Goal: Check status: Check status

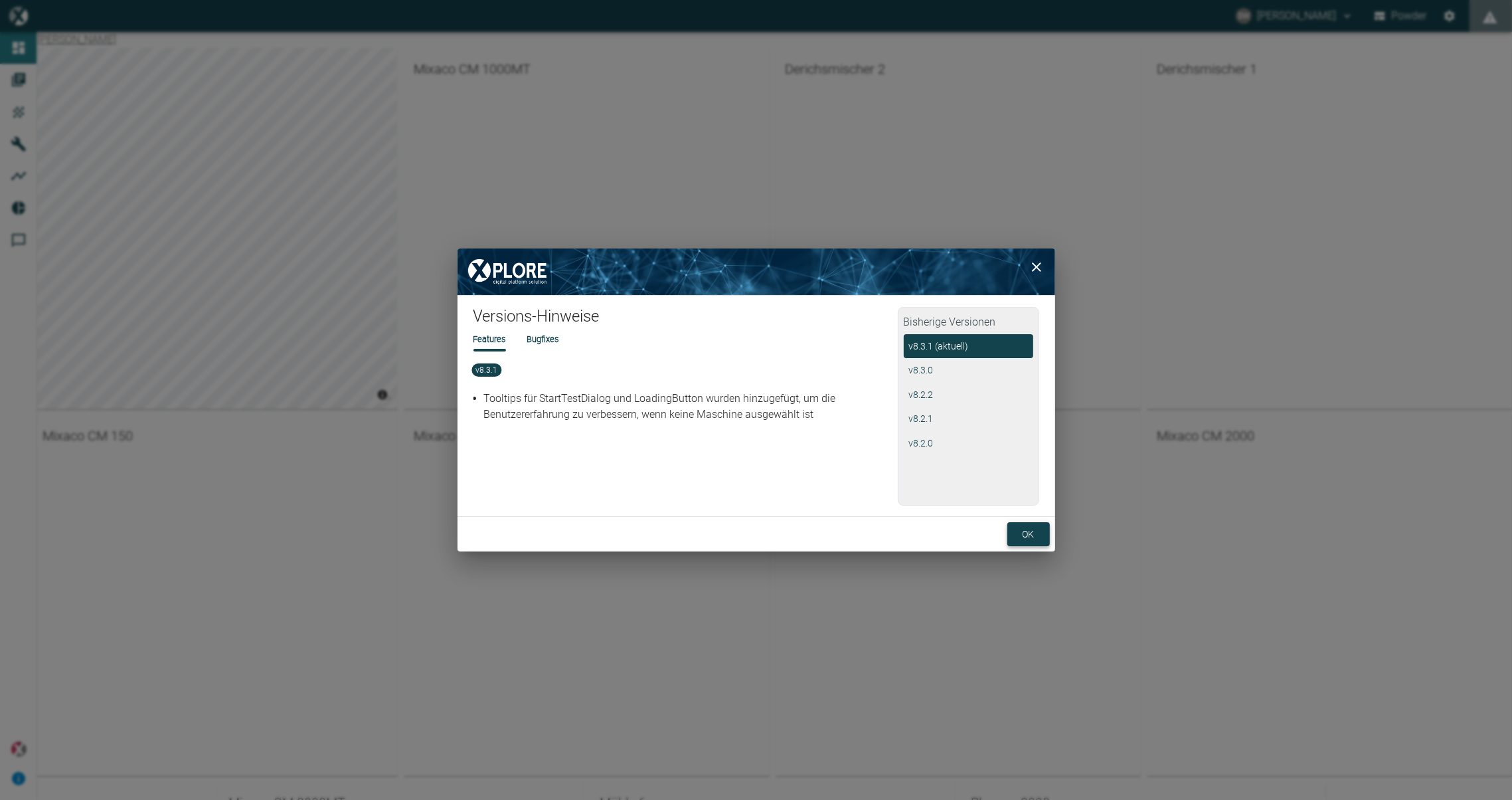
click at [1026, 537] on button "ok" at bounding box center [1029, 534] width 43 height 24
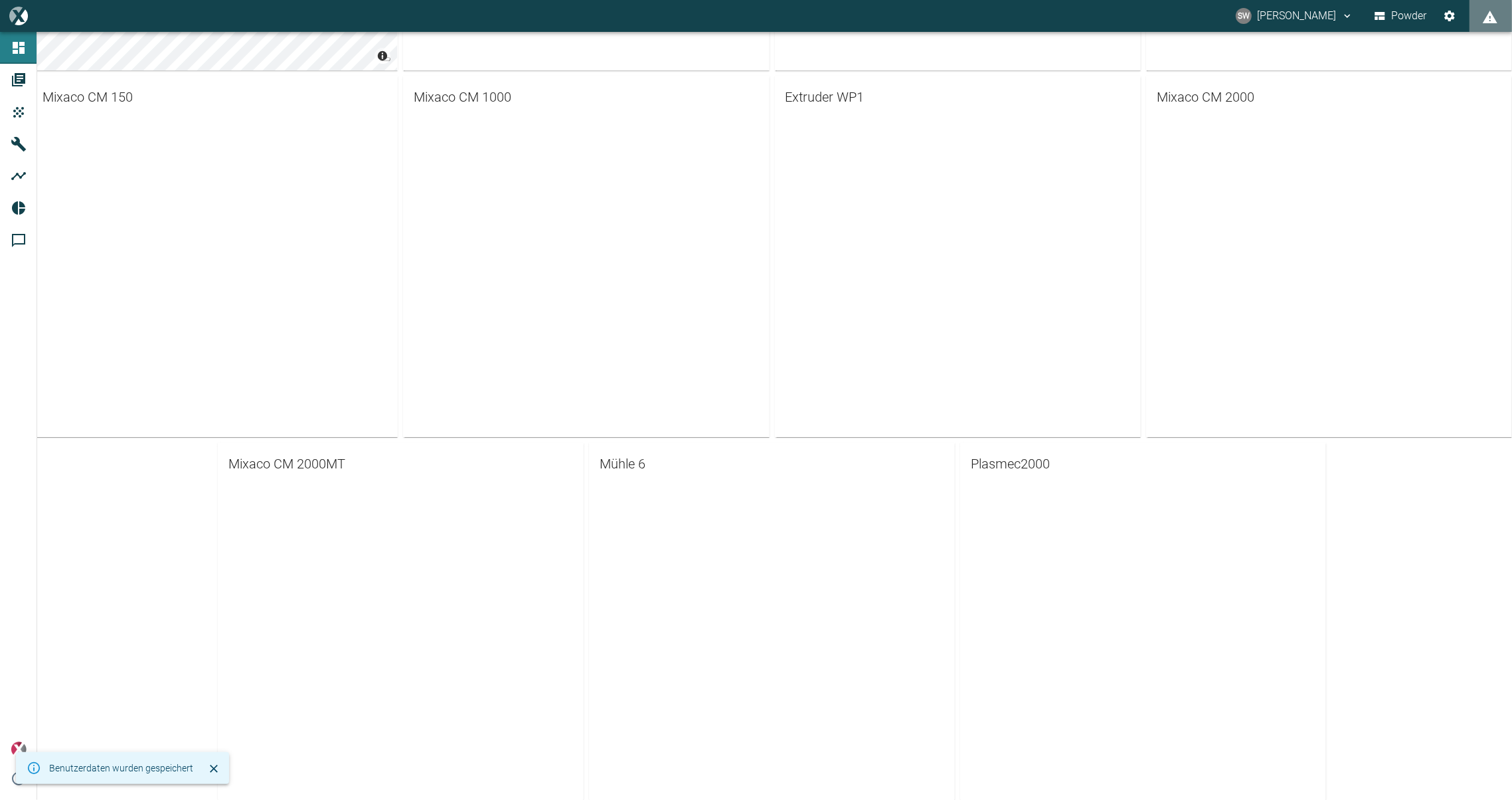
scroll to position [343, 0]
click at [1104, 483] on div at bounding box center [1143, 518] width 366 height 75
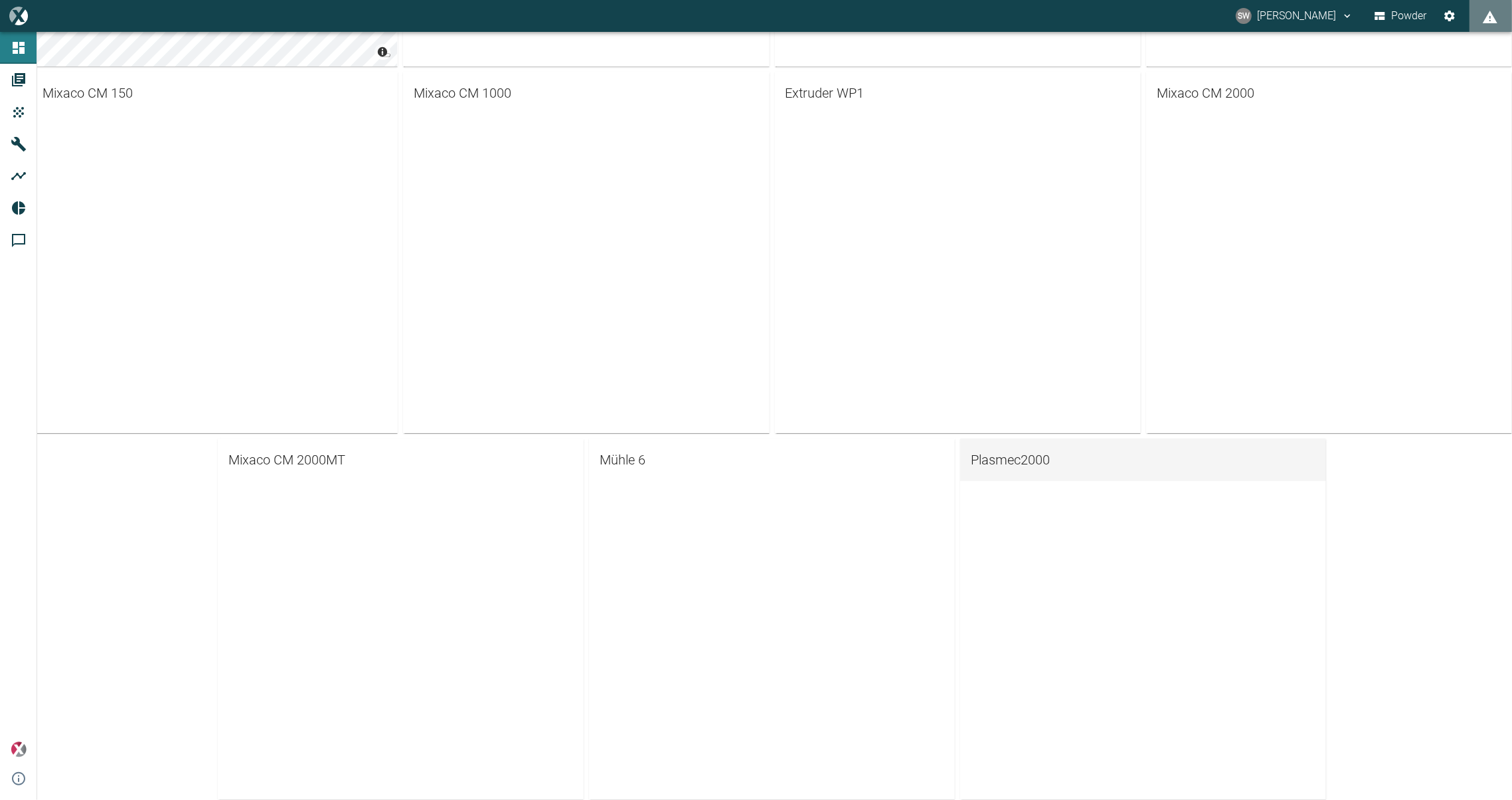
click at [1072, 464] on span "Plasmec2000" at bounding box center [1143, 460] width 345 height 21
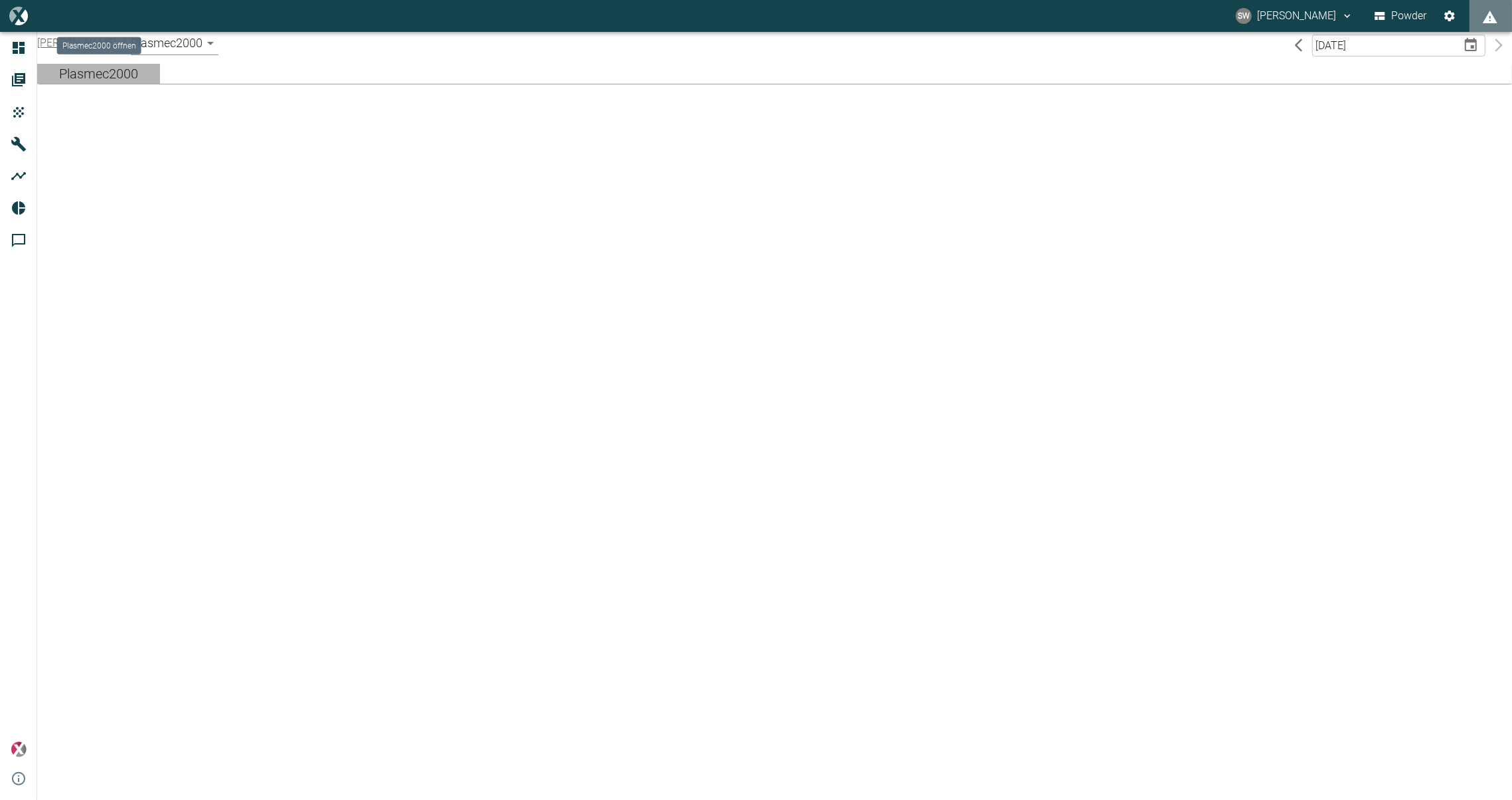
click at [93, 74] on div "Plasmec2000" at bounding box center [99, 74] width 79 height 20
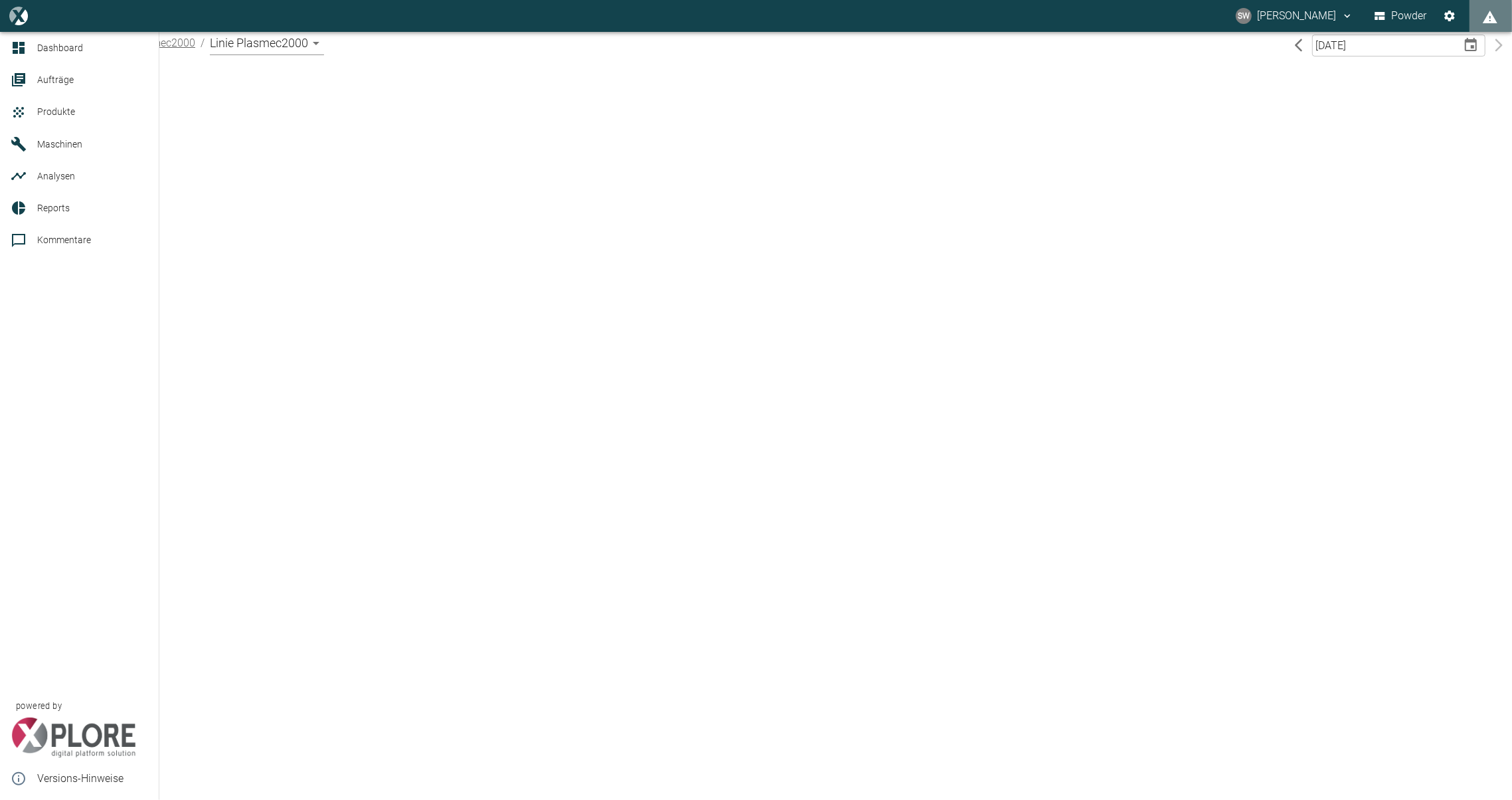
click at [68, 47] on span "Dashboard" at bounding box center [59, 47] width 45 height 11
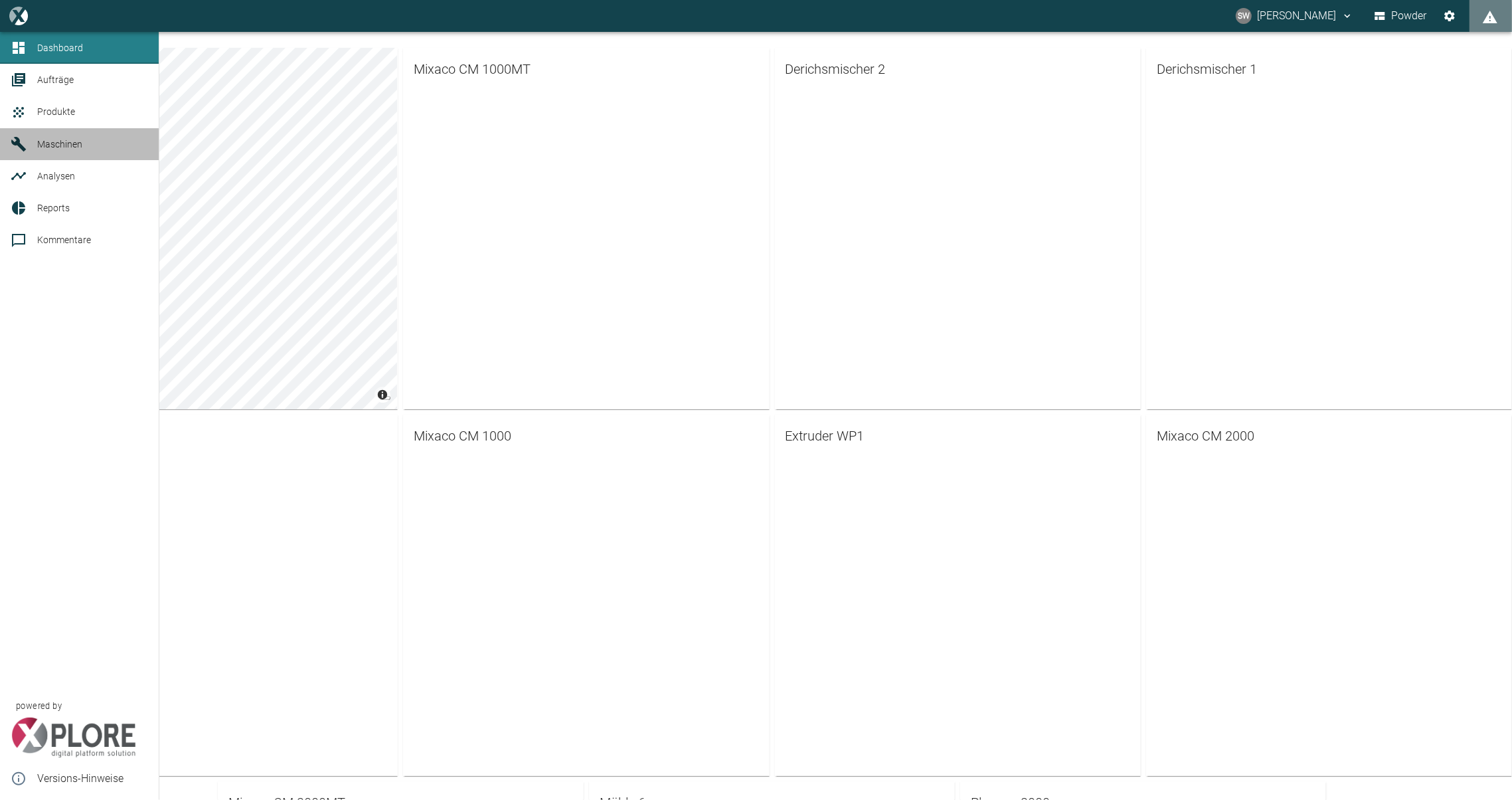
click at [20, 146] on icon at bounding box center [18, 143] width 15 height 15
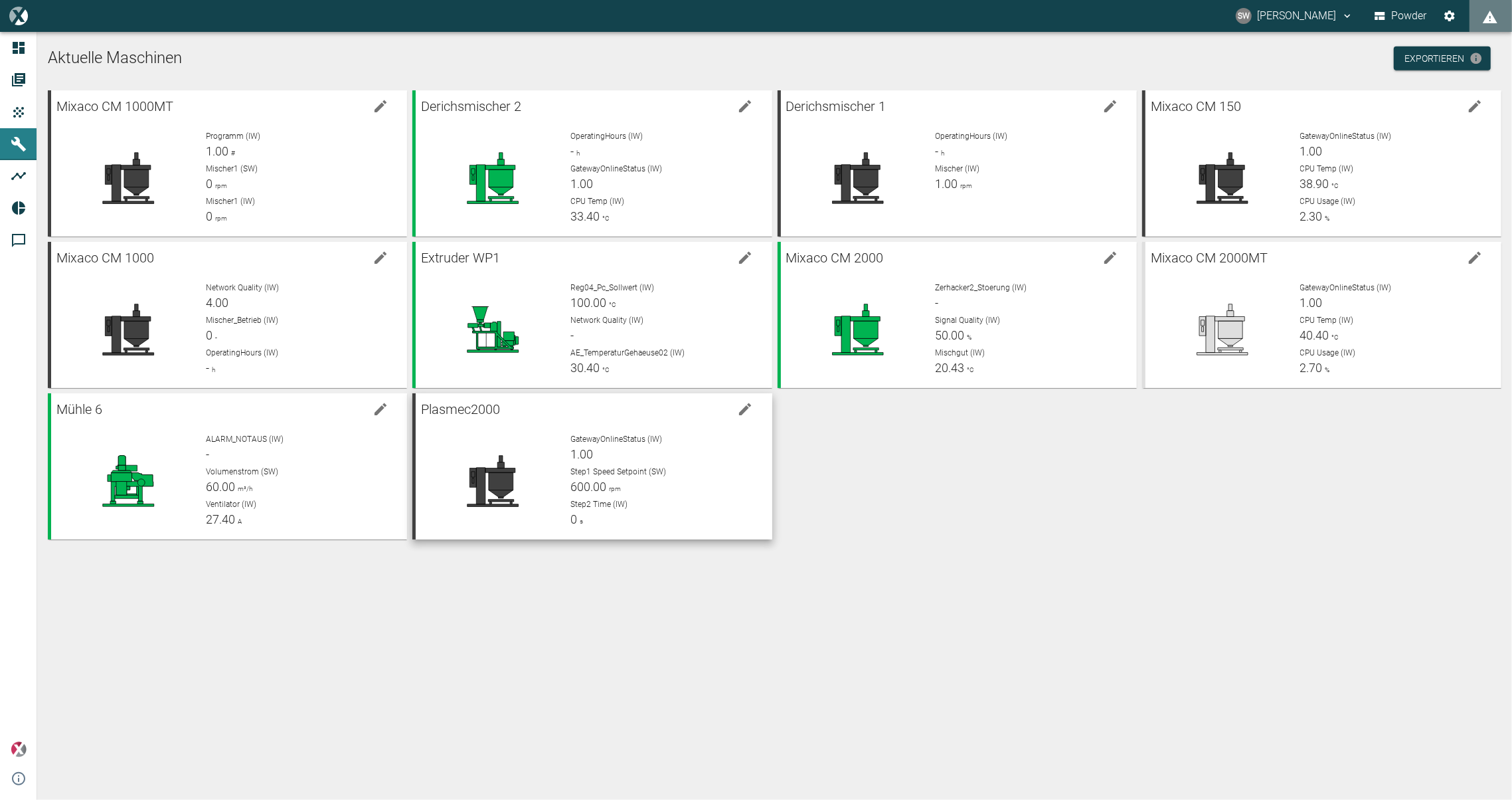
click at [581, 439] on span "GatewayOnlineStatus (IW)" at bounding box center [616, 440] width 92 height 10
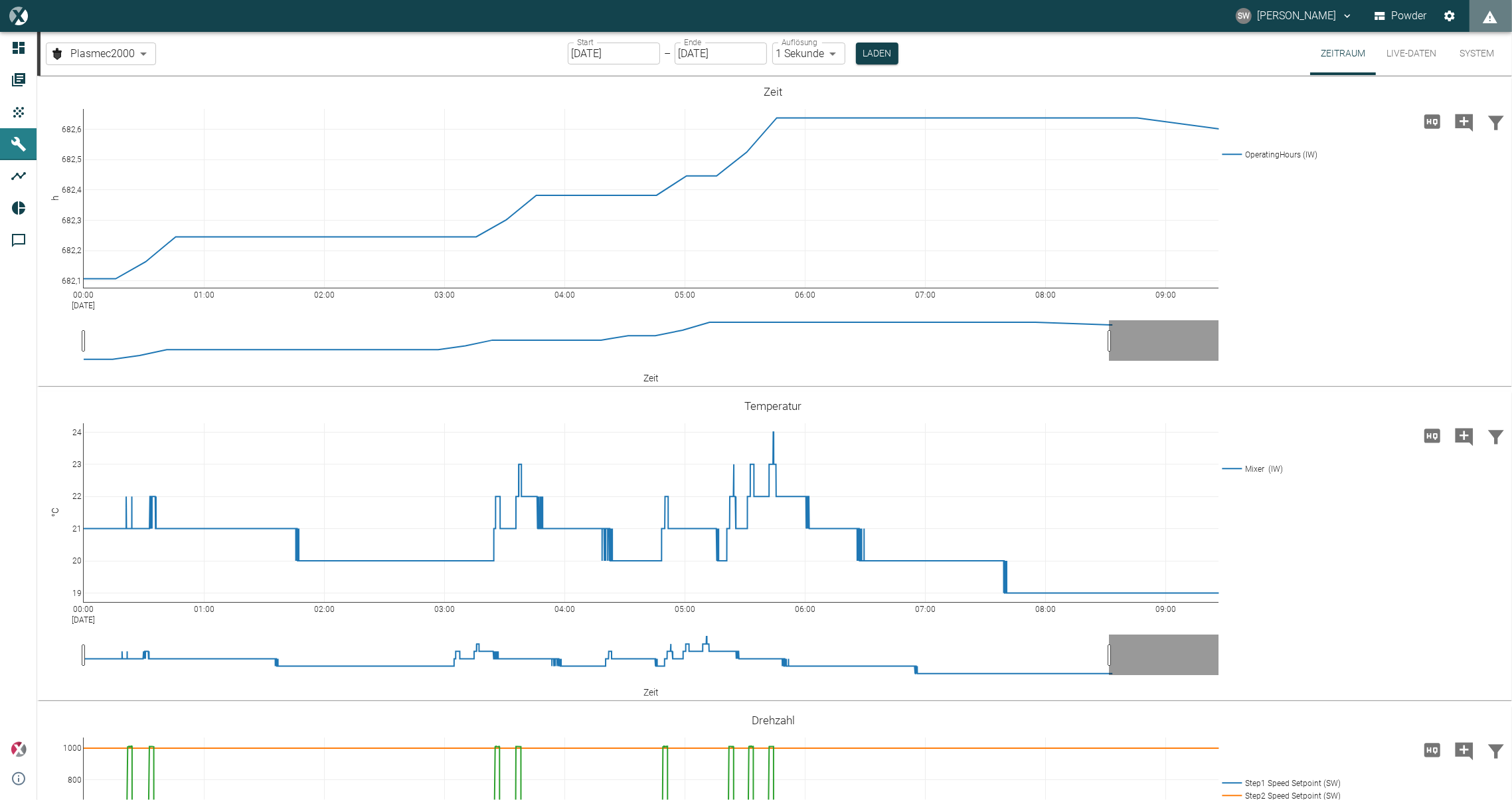
click at [581, 56] on input "[DATE]" at bounding box center [614, 53] width 92 height 22
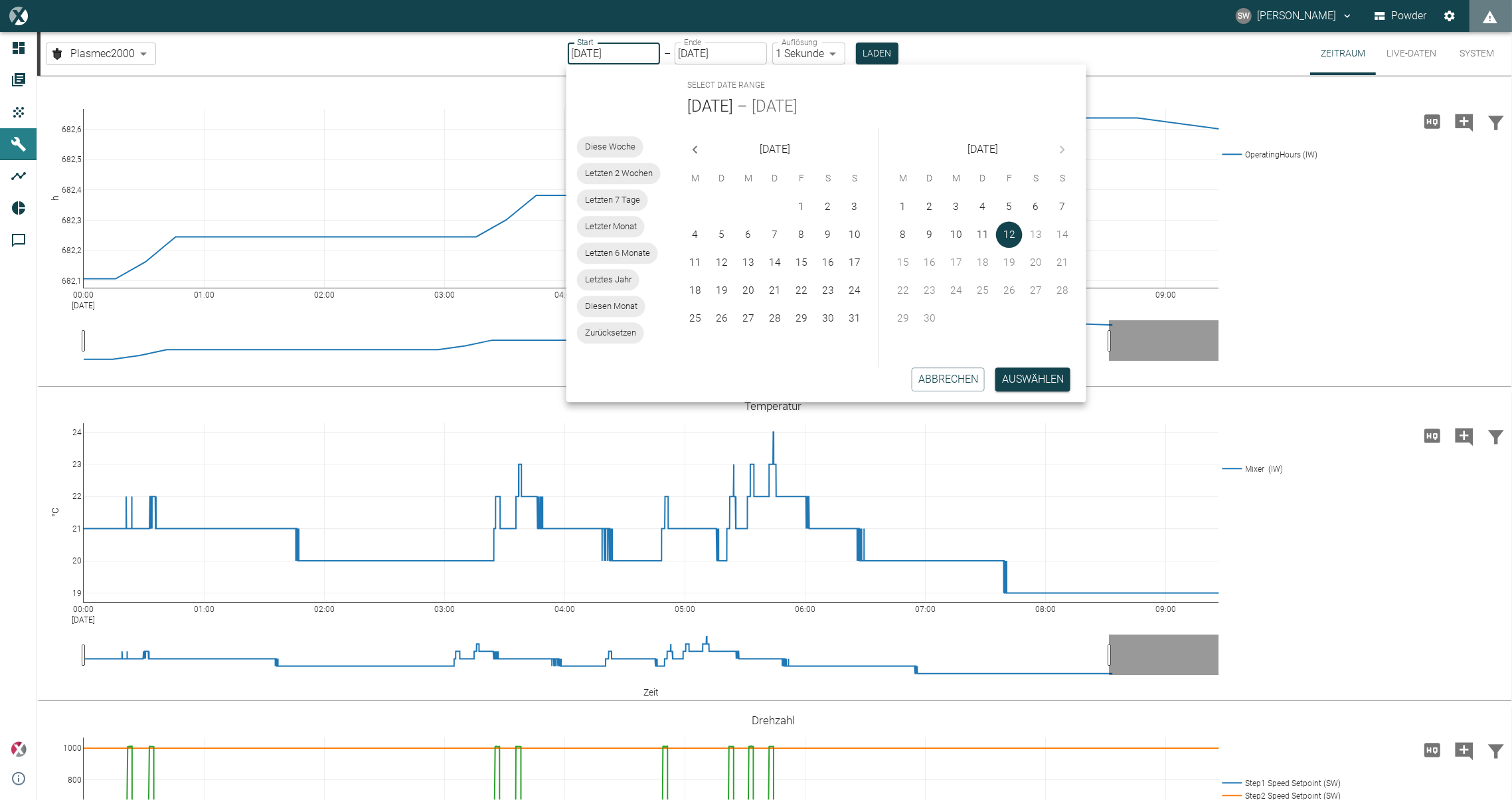
type input "[DATE]"
type input "2min"
type input "[DATE]"
click at [687, 54] on input "[DATE]" at bounding box center [721, 53] width 92 height 22
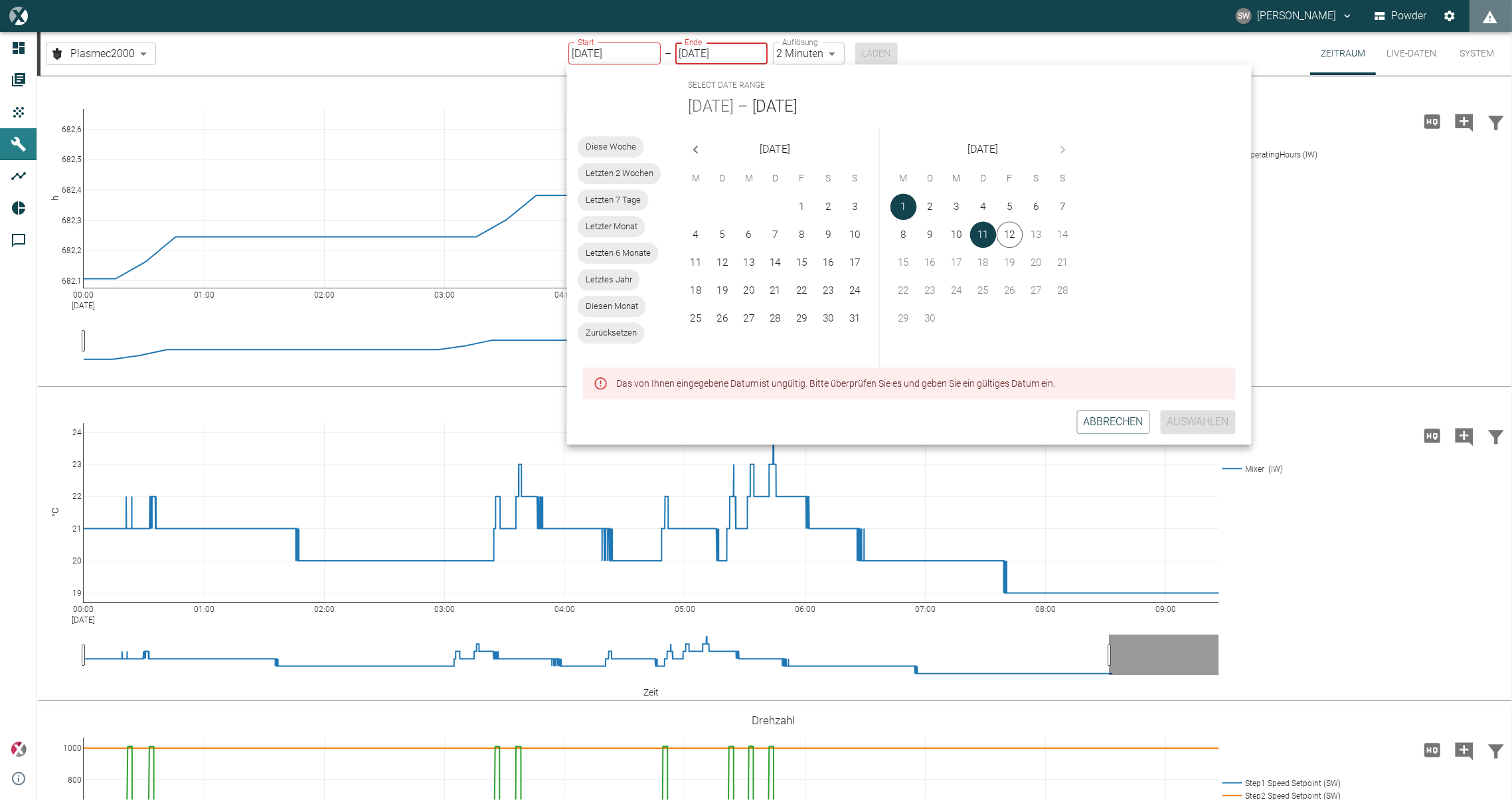
type input "[DATE]"
type input "1sec"
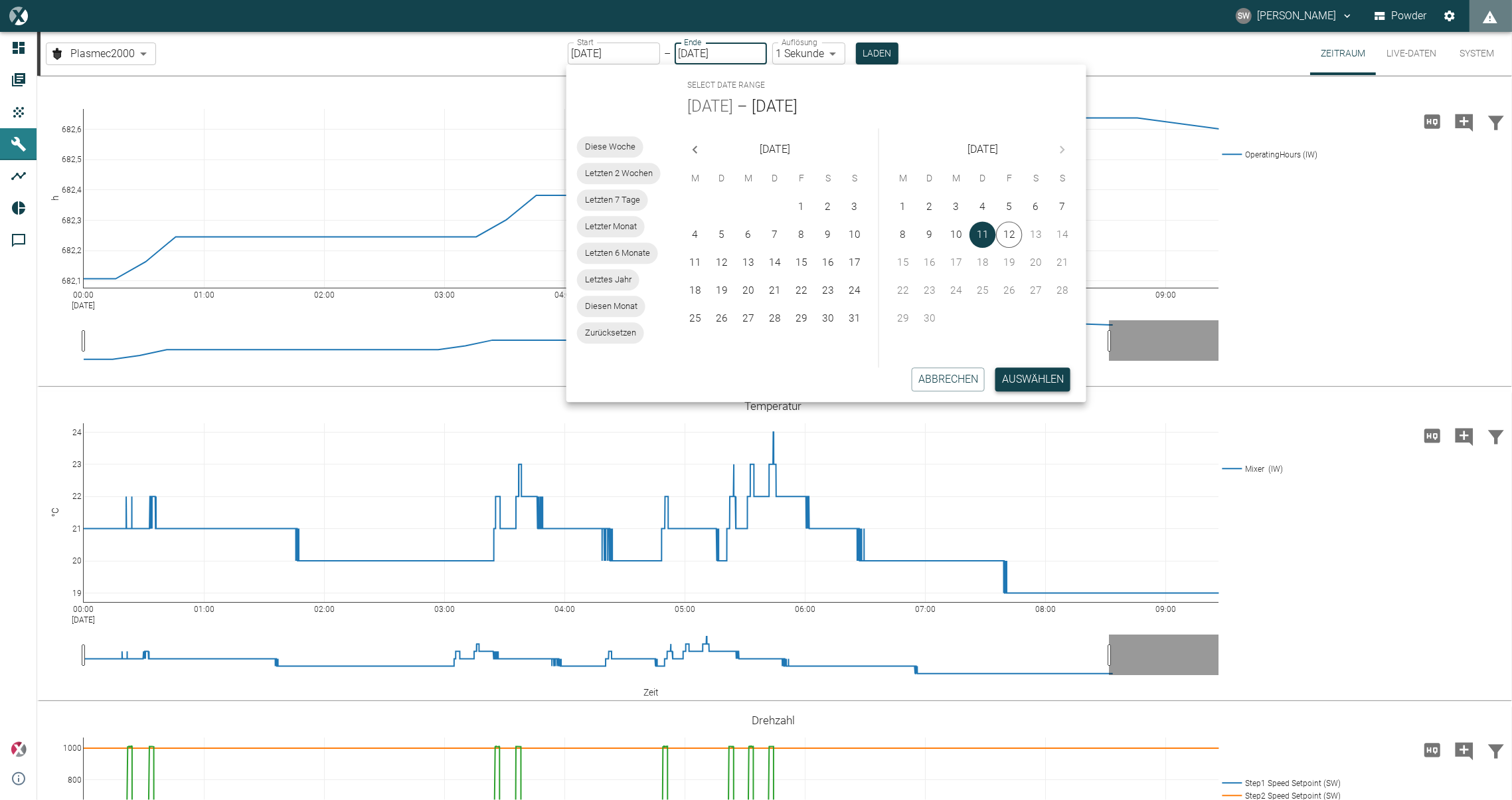
type input "[DATE]"
click at [1014, 378] on button "Auswählen" at bounding box center [1033, 379] width 76 height 24
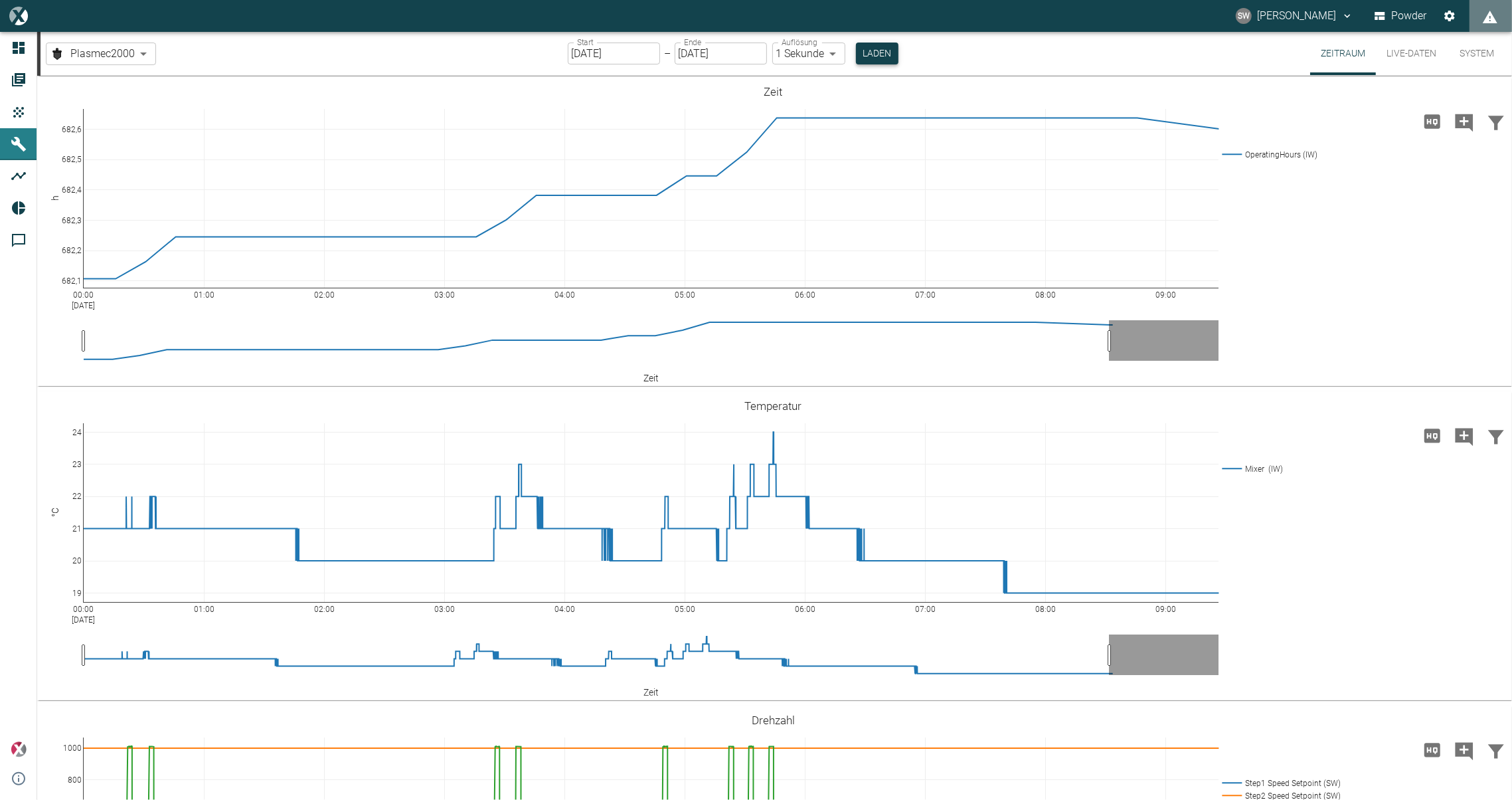
click at [873, 56] on button "Laden" at bounding box center [877, 53] width 43 height 22
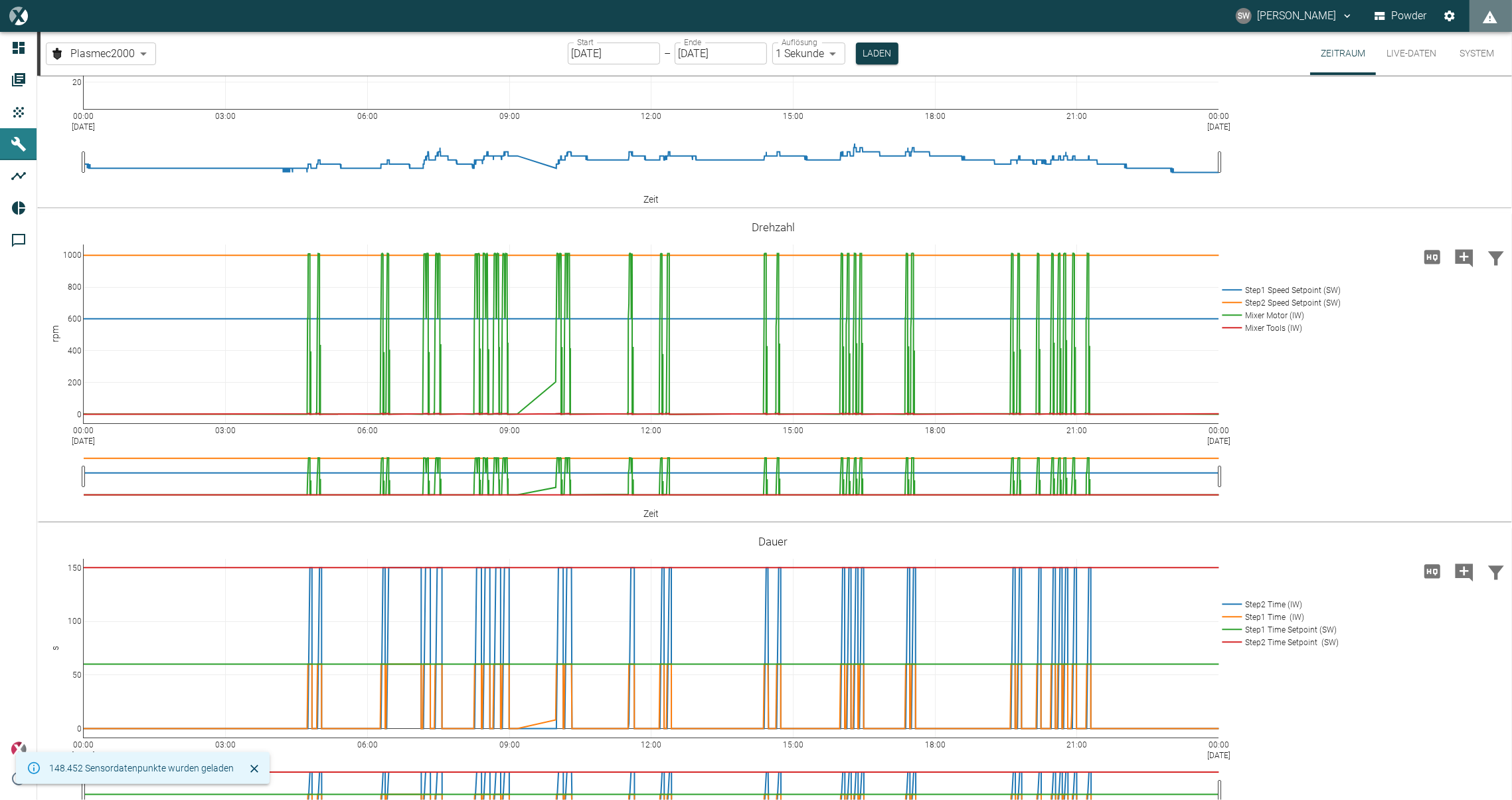
scroll to position [422, 0]
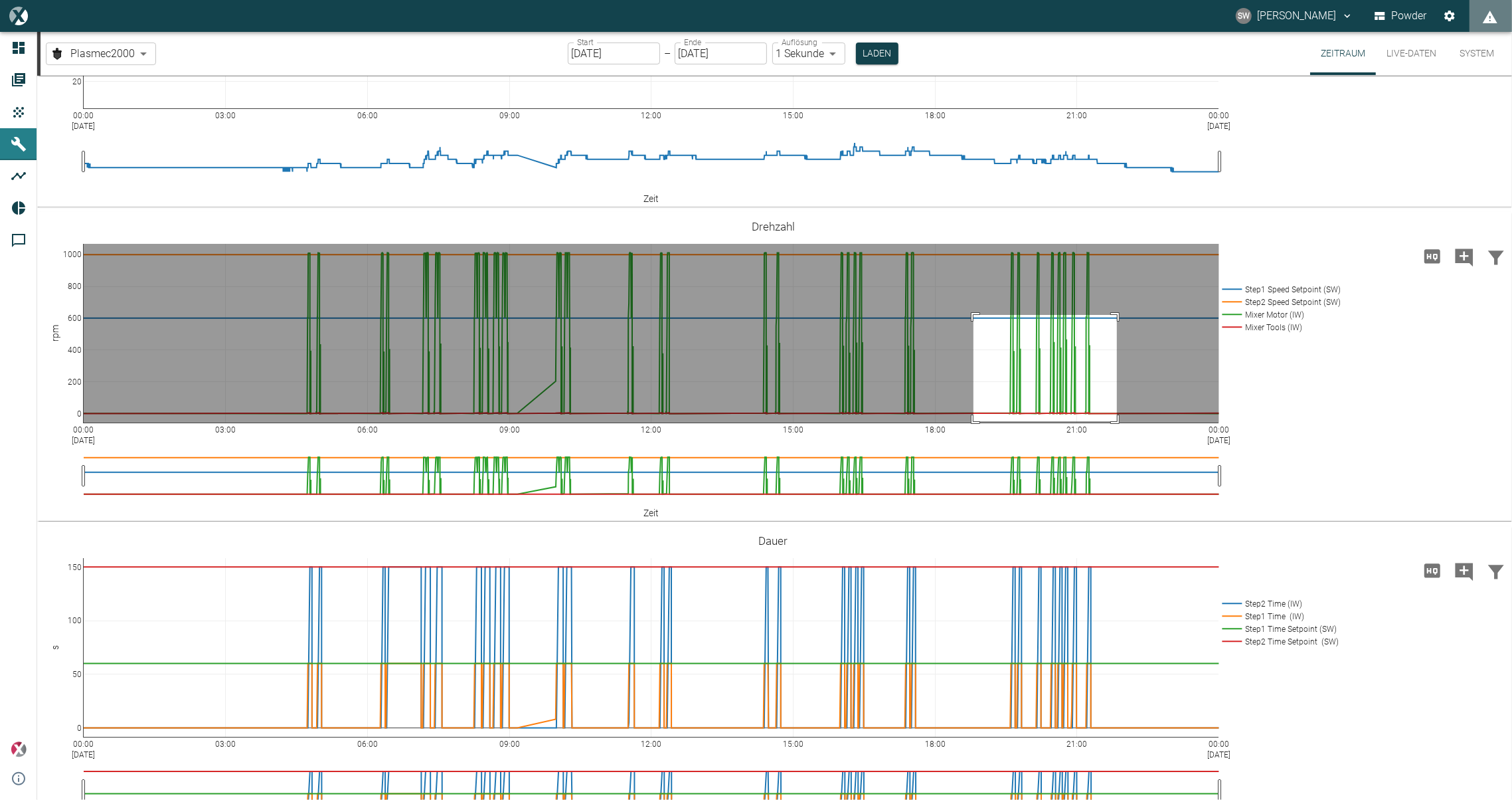
drag, startPoint x: 974, startPoint y: 385, endPoint x: 1117, endPoint y: 492, distance: 178.6
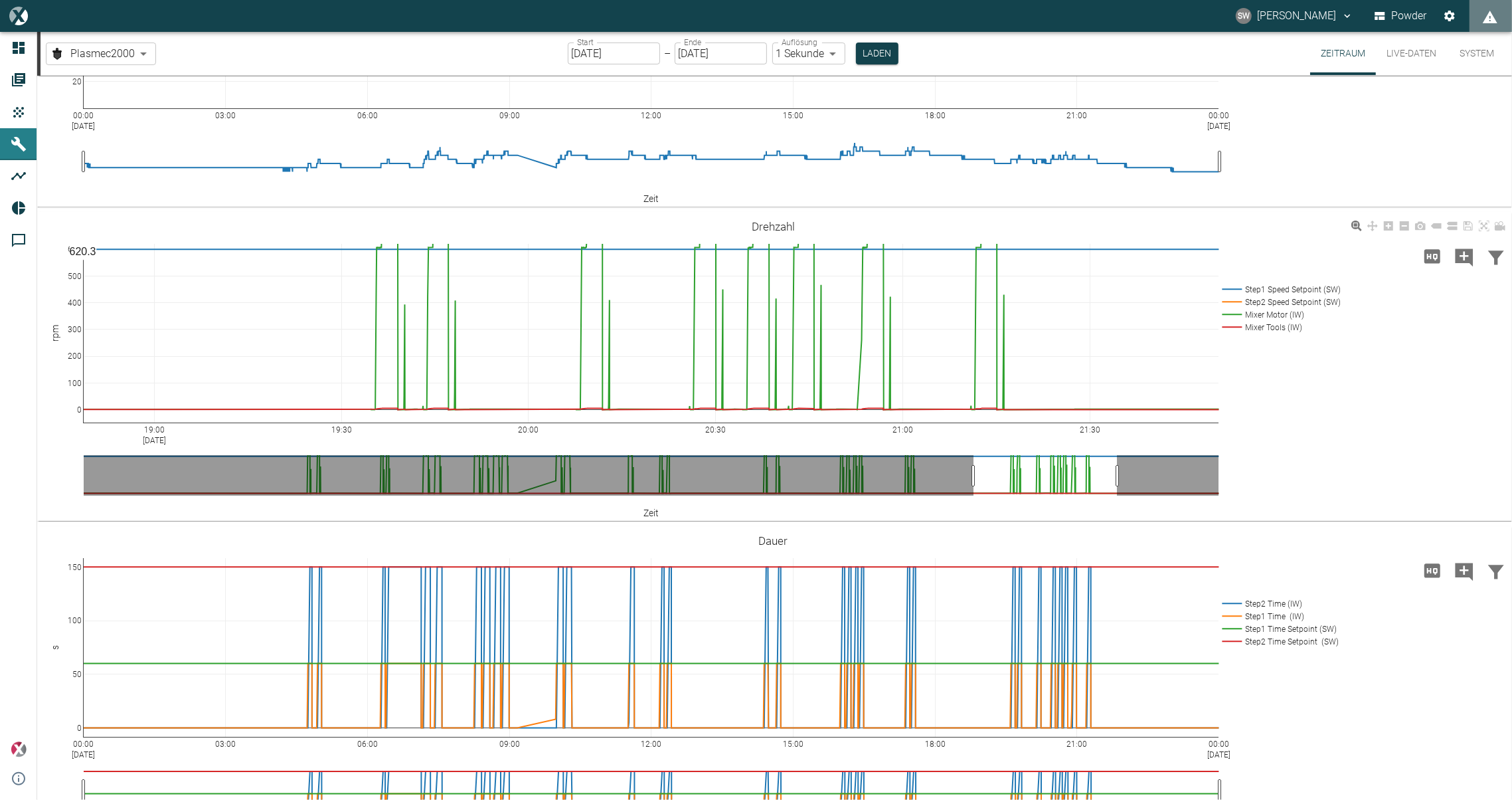
click at [77, 260] on div "620.3" at bounding box center [82, 252] width 26 height 15
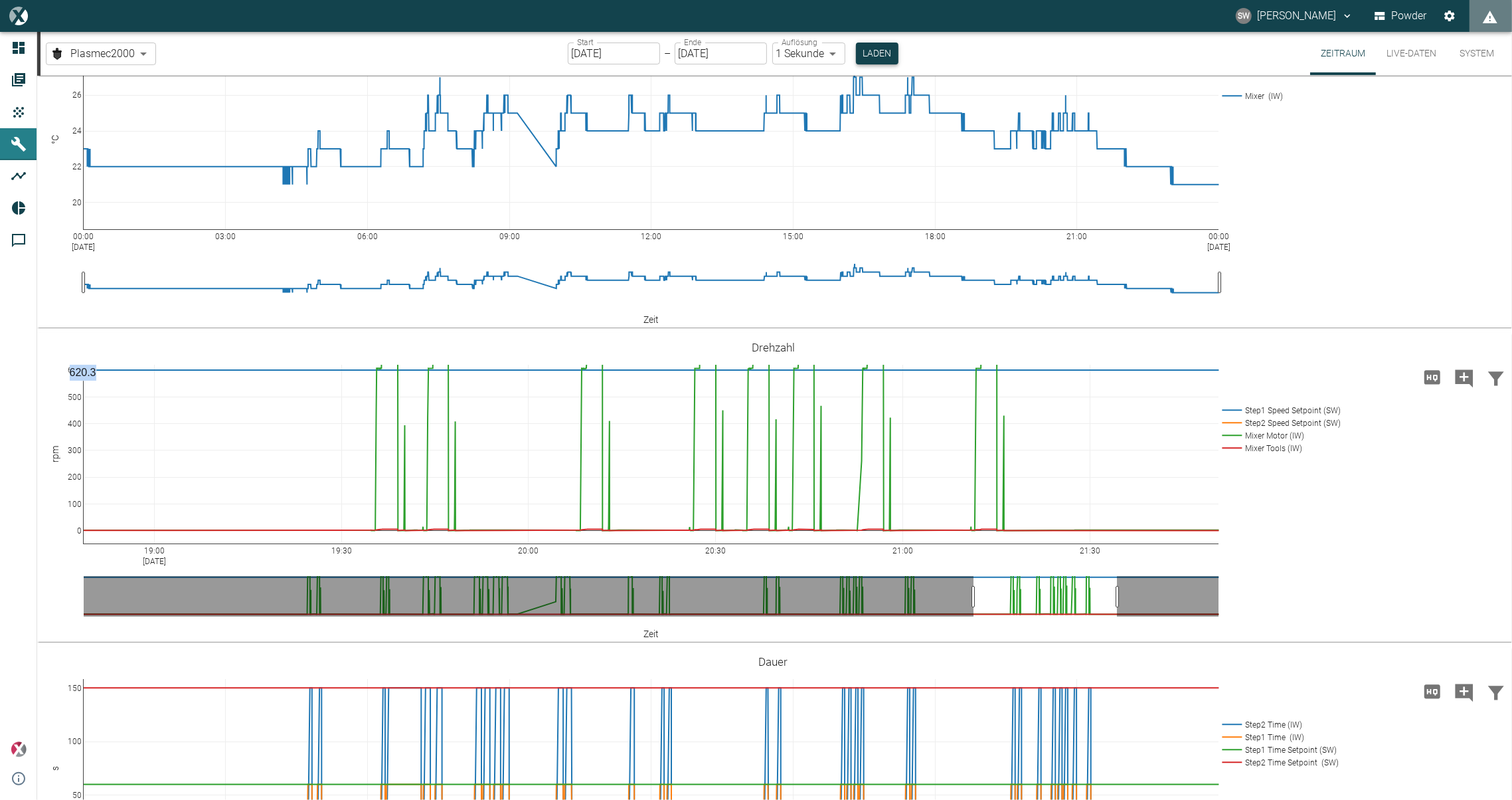
click at [875, 59] on button "Laden" at bounding box center [877, 53] width 43 height 22
click at [1495, 385] on icon "Daten filtern" at bounding box center [1497, 379] width 15 height 14
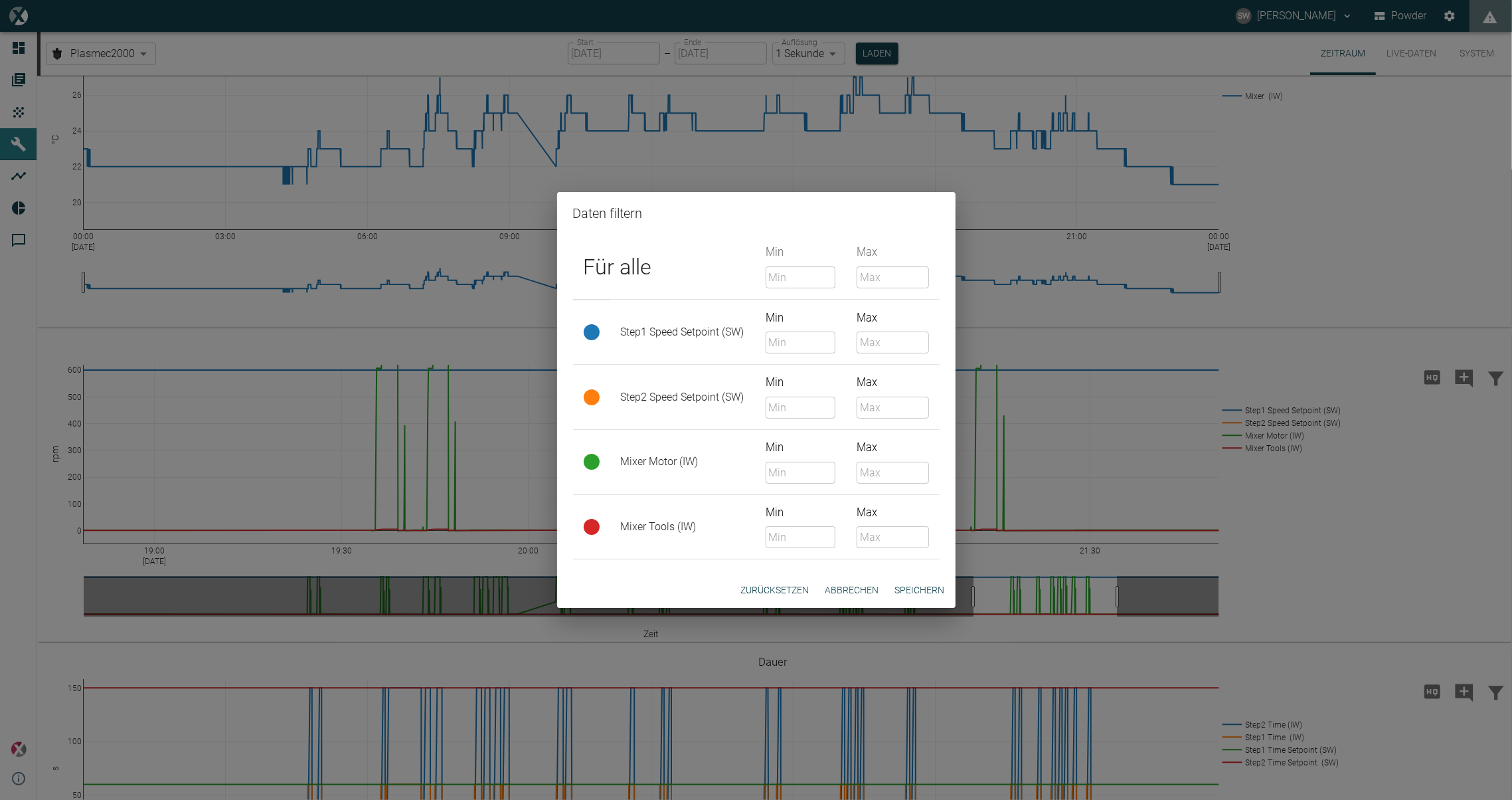
click at [1495, 445] on div "Daten filtern Für alle Min ​ Max ​ Step1 Speed Setpoint (SW) Min ​ Max ​ Step2 …" at bounding box center [756, 400] width 1512 height 800
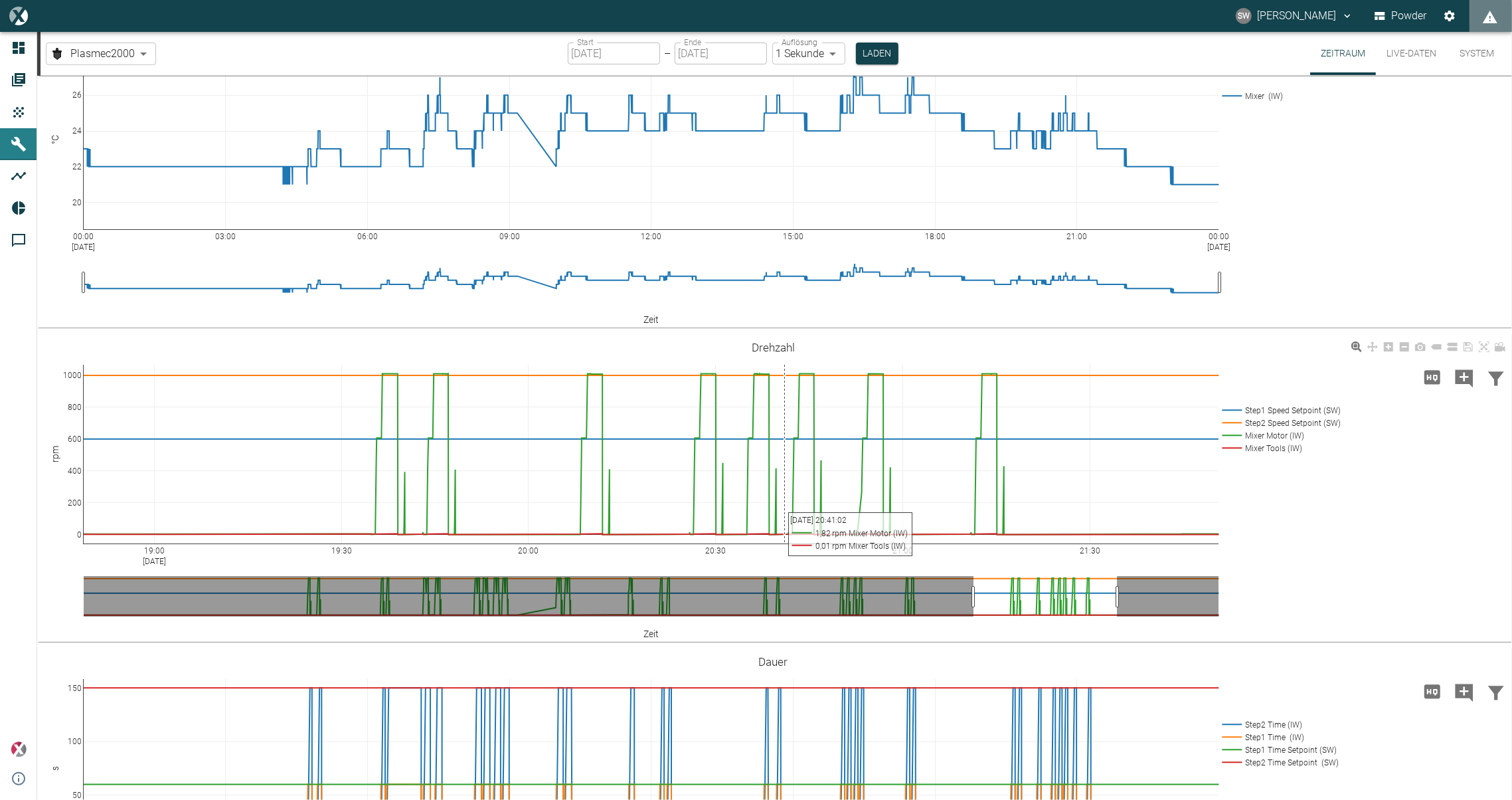
drag, startPoint x: 667, startPoint y: 414, endPoint x: 785, endPoint y: 560, distance: 187.7
click at [785, 560] on div "620.3 19:00 [DATE] 19:30 20:00 20:30 21:00 21:30 0 200 400 600 800 1000 Step1 S…" at bounding box center [772, 487] width 1472 height 299
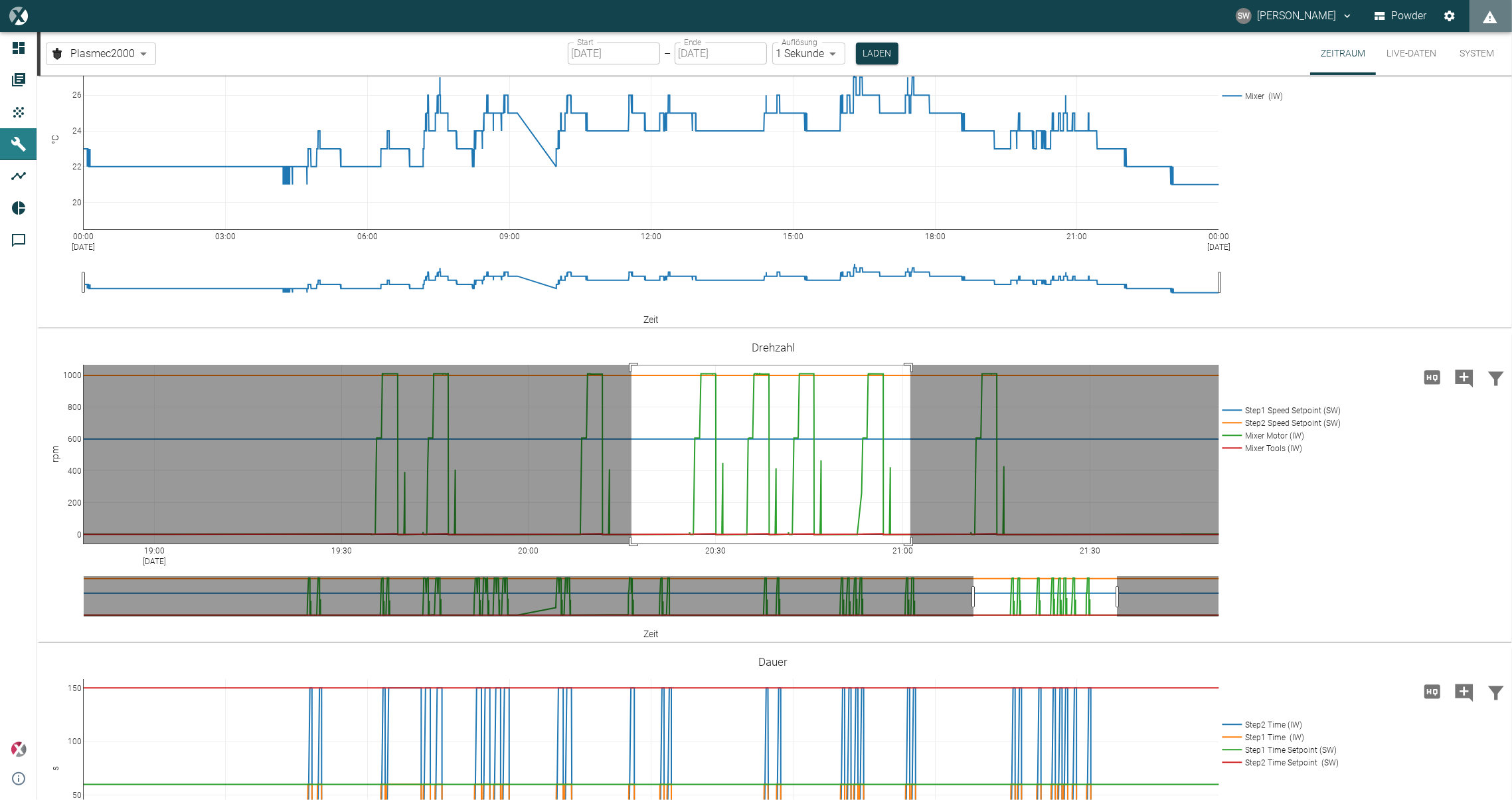
drag, startPoint x: 631, startPoint y: 436, endPoint x: 913, endPoint y: 620, distance: 336.7
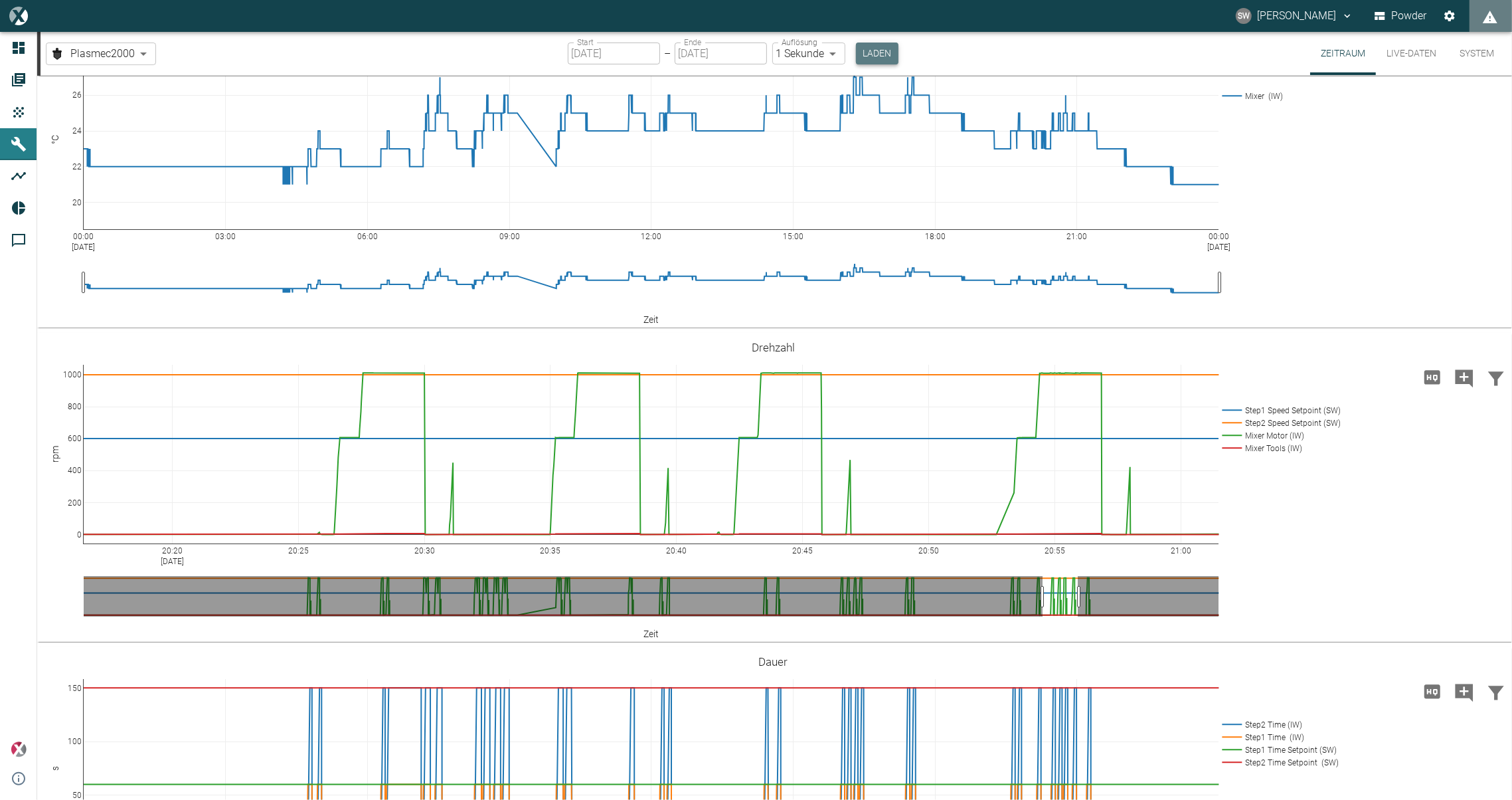
click at [873, 53] on button "Laden" at bounding box center [877, 53] width 43 height 22
click at [868, 55] on button "Laden" at bounding box center [877, 53] width 43 height 22
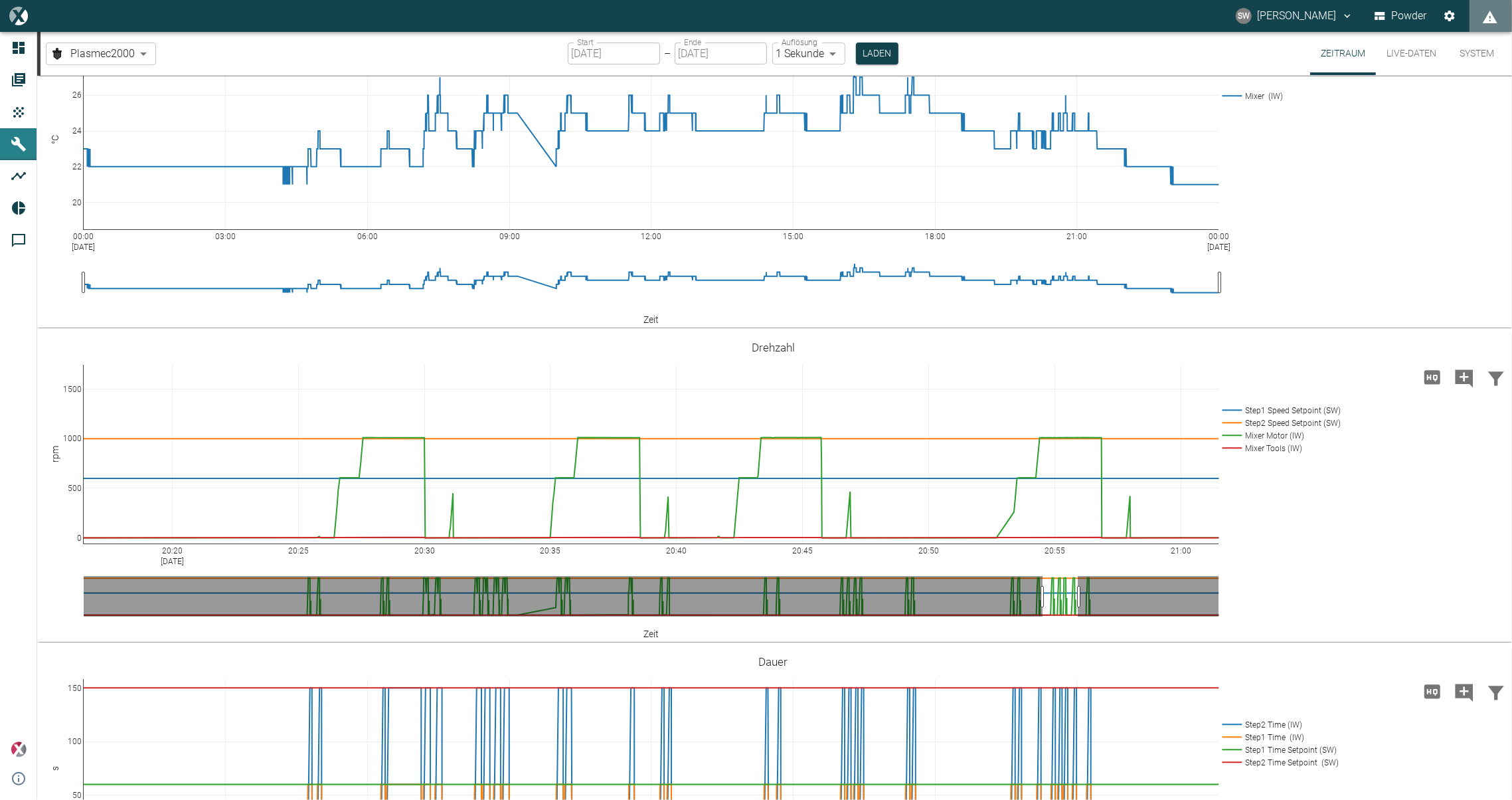
drag, startPoint x: 74, startPoint y: 443, endPoint x: 71, endPoint y: 510, distance: 67.1
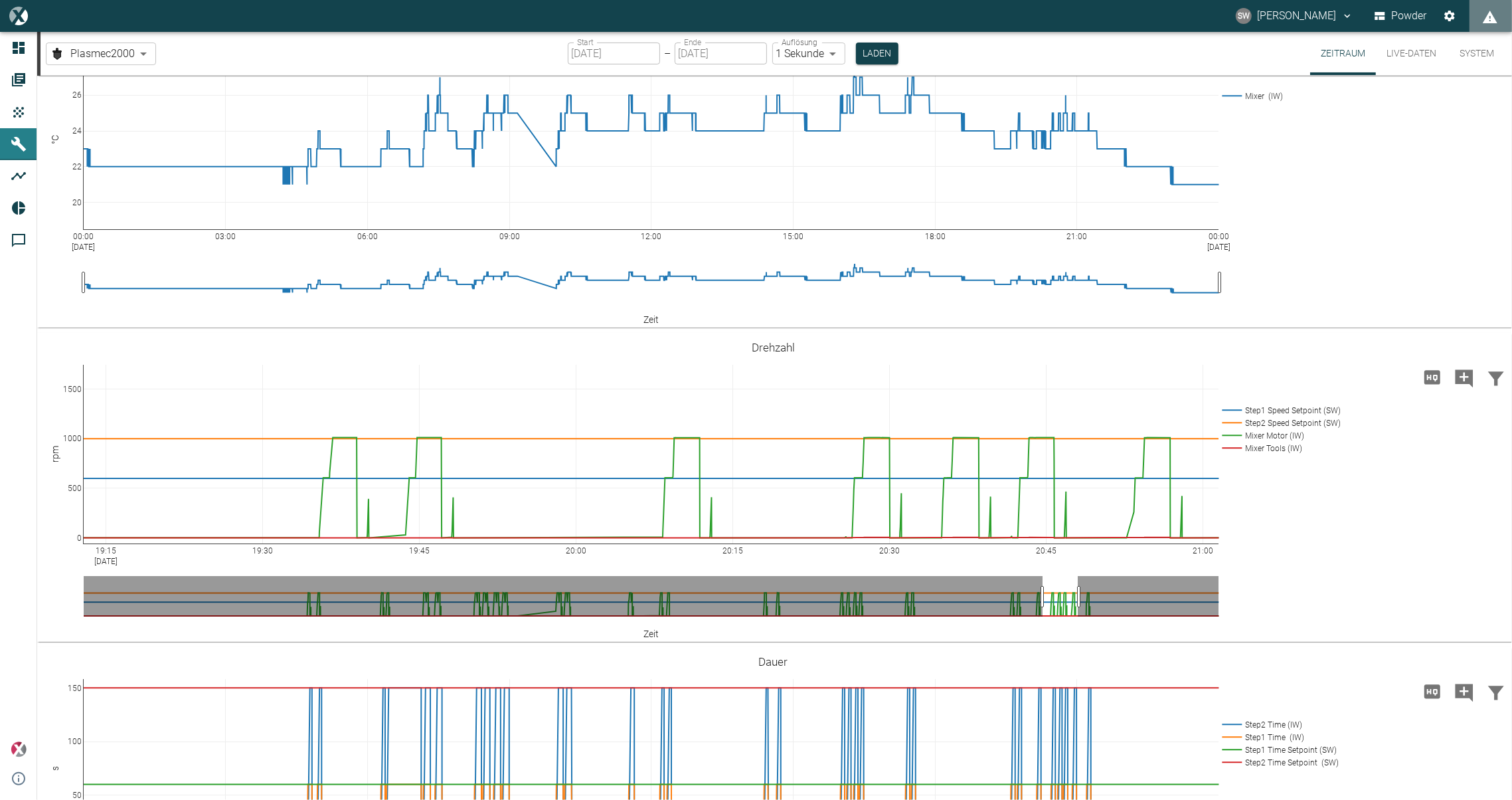
drag, startPoint x: 113, startPoint y: 617, endPoint x: 778, endPoint y: 618, distance: 665.0
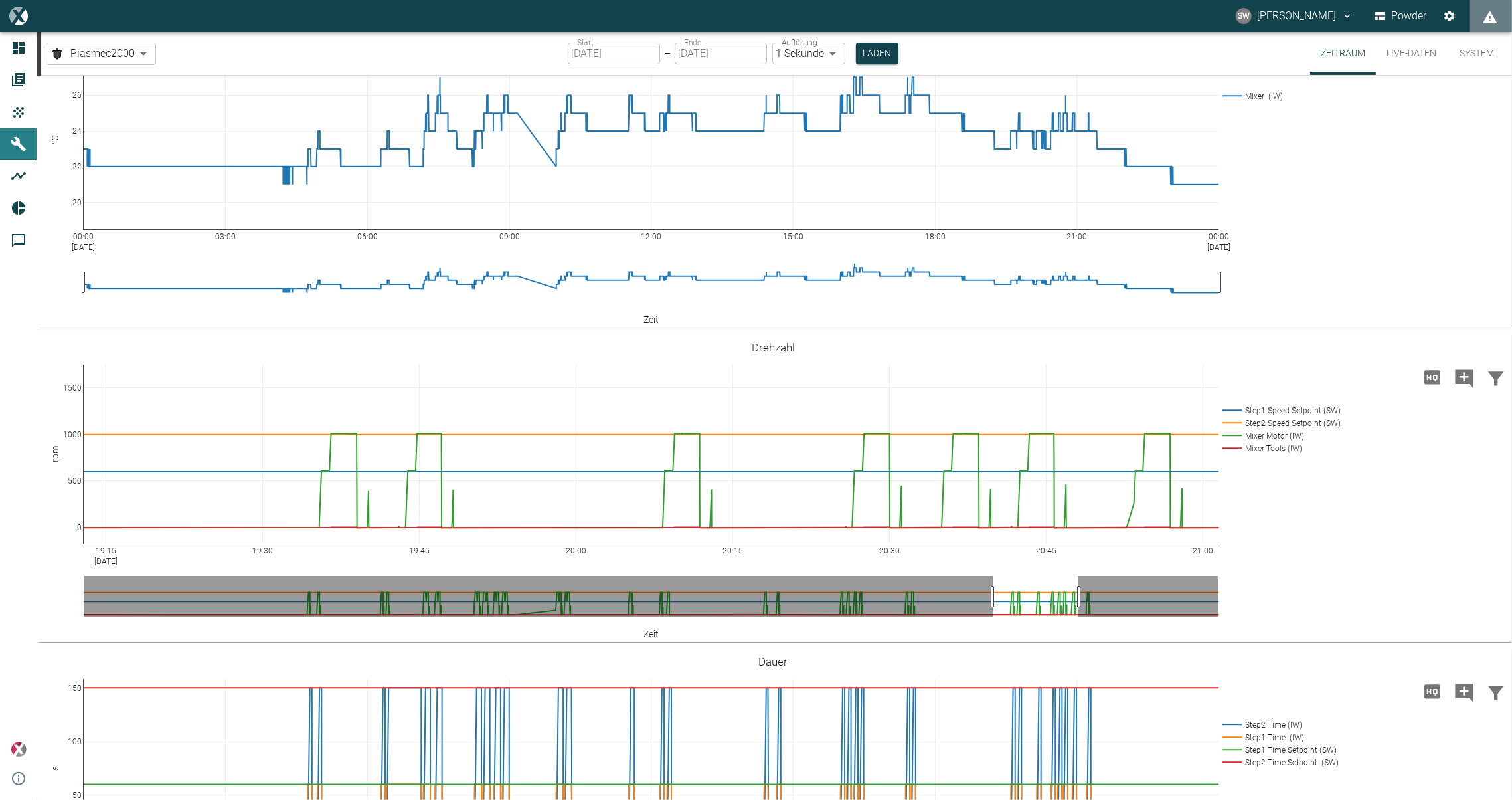
drag, startPoint x: 78, startPoint y: 606, endPoint x: 74, endPoint y: 600, distance: 7.2
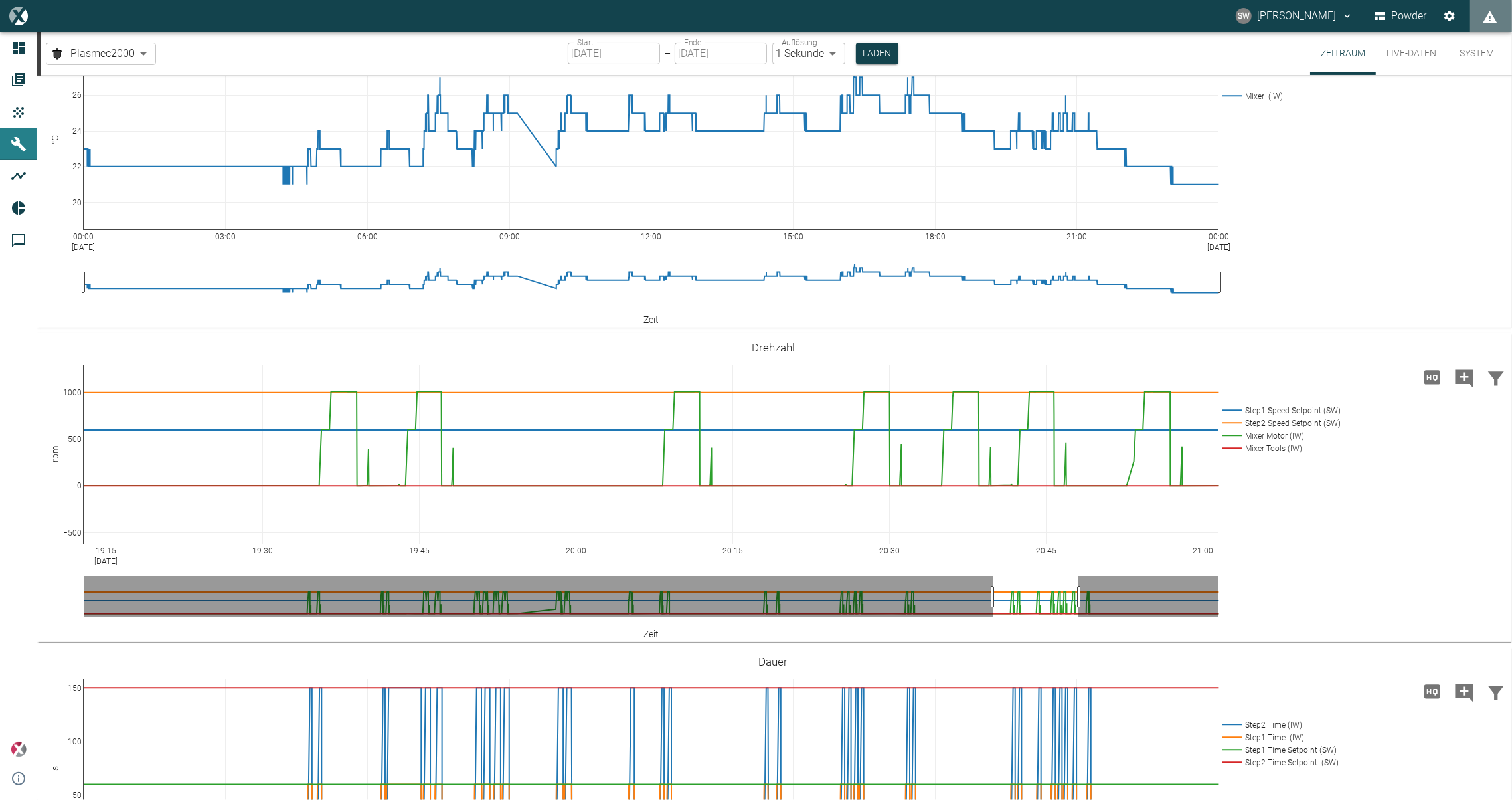
drag, startPoint x: 73, startPoint y: 504, endPoint x: 73, endPoint y: 462, distance: 42.0
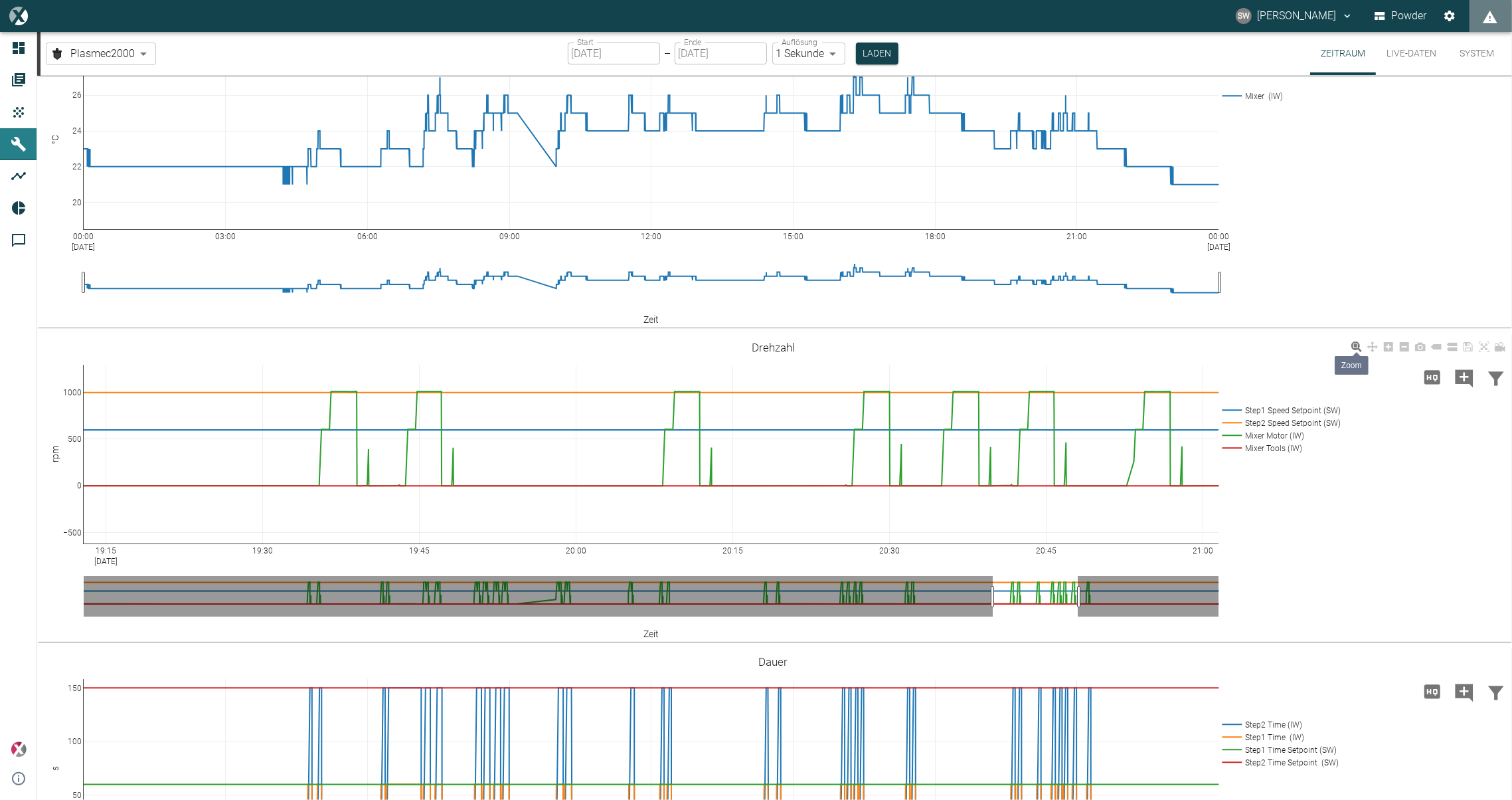
click at [1357, 353] on icon at bounding box center [1356, 347] width 11 height 11
click at [1390, 353] on icon at bounding box center [1388, 347] width 11 height 11
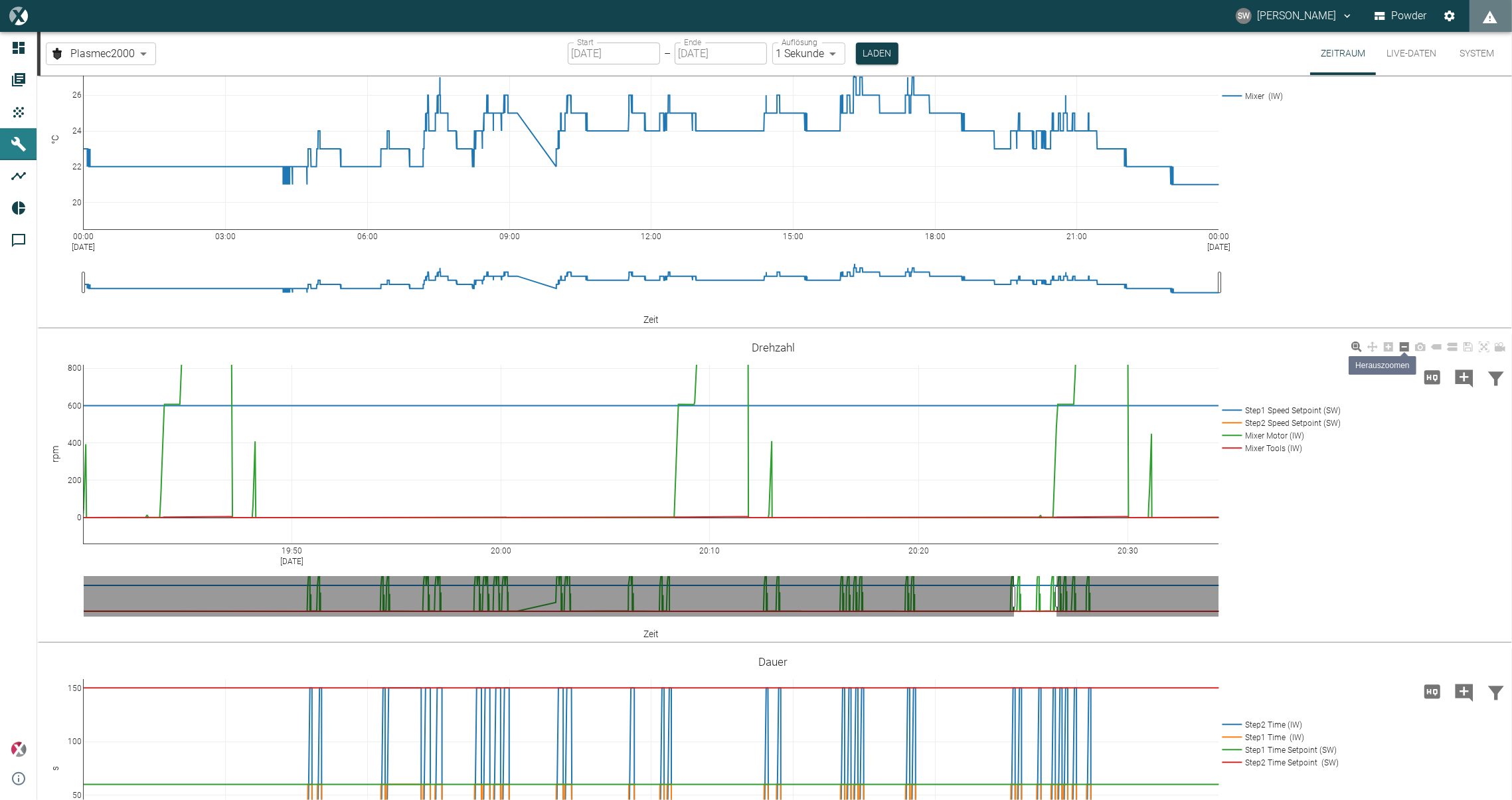
click at [1403, 352] on icon at bounding box center [1405, 347] width 10 height 10
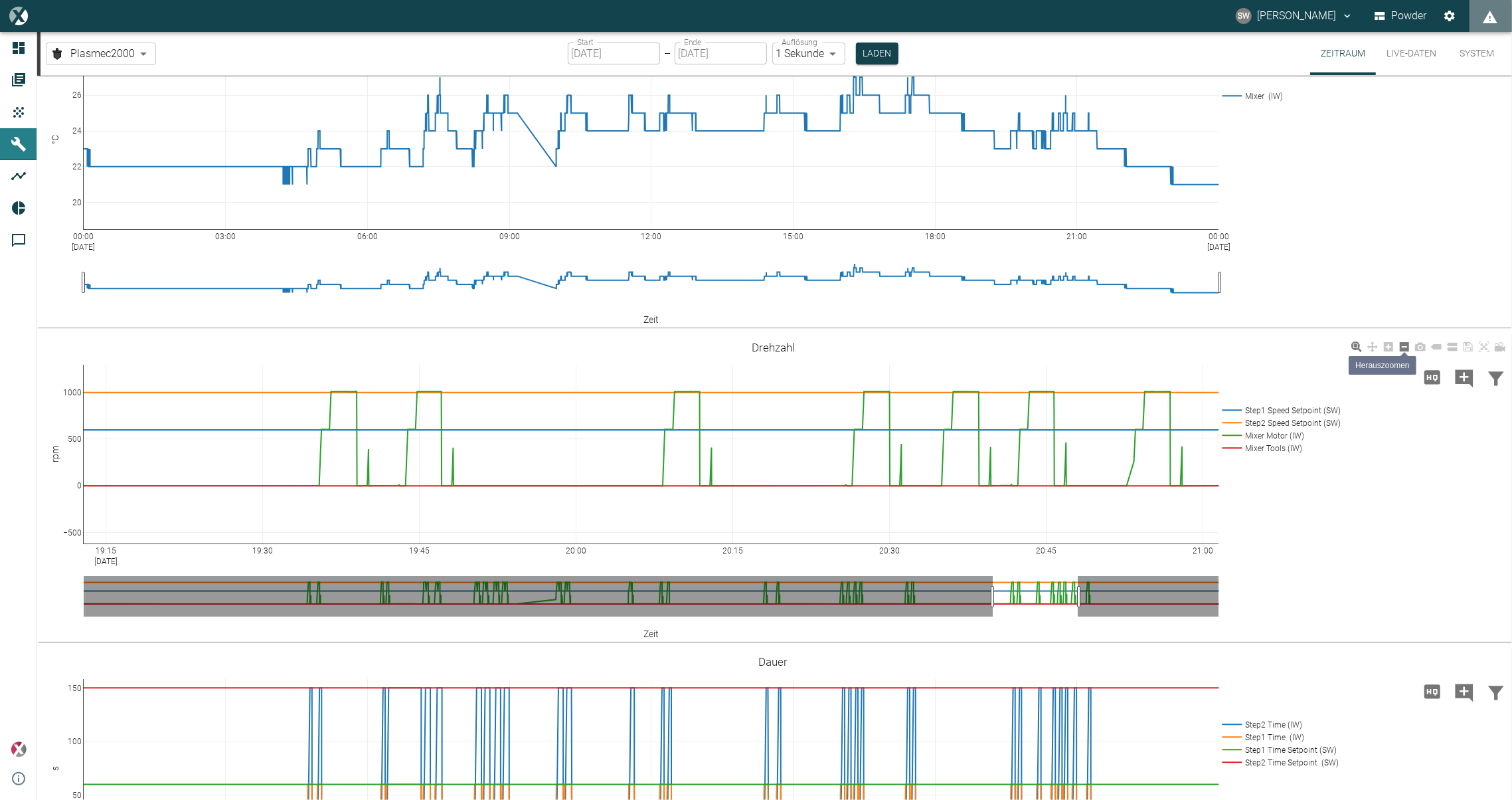
click at [1403, 352] on icon at bounding box center [1405, 347] width 10 height 10
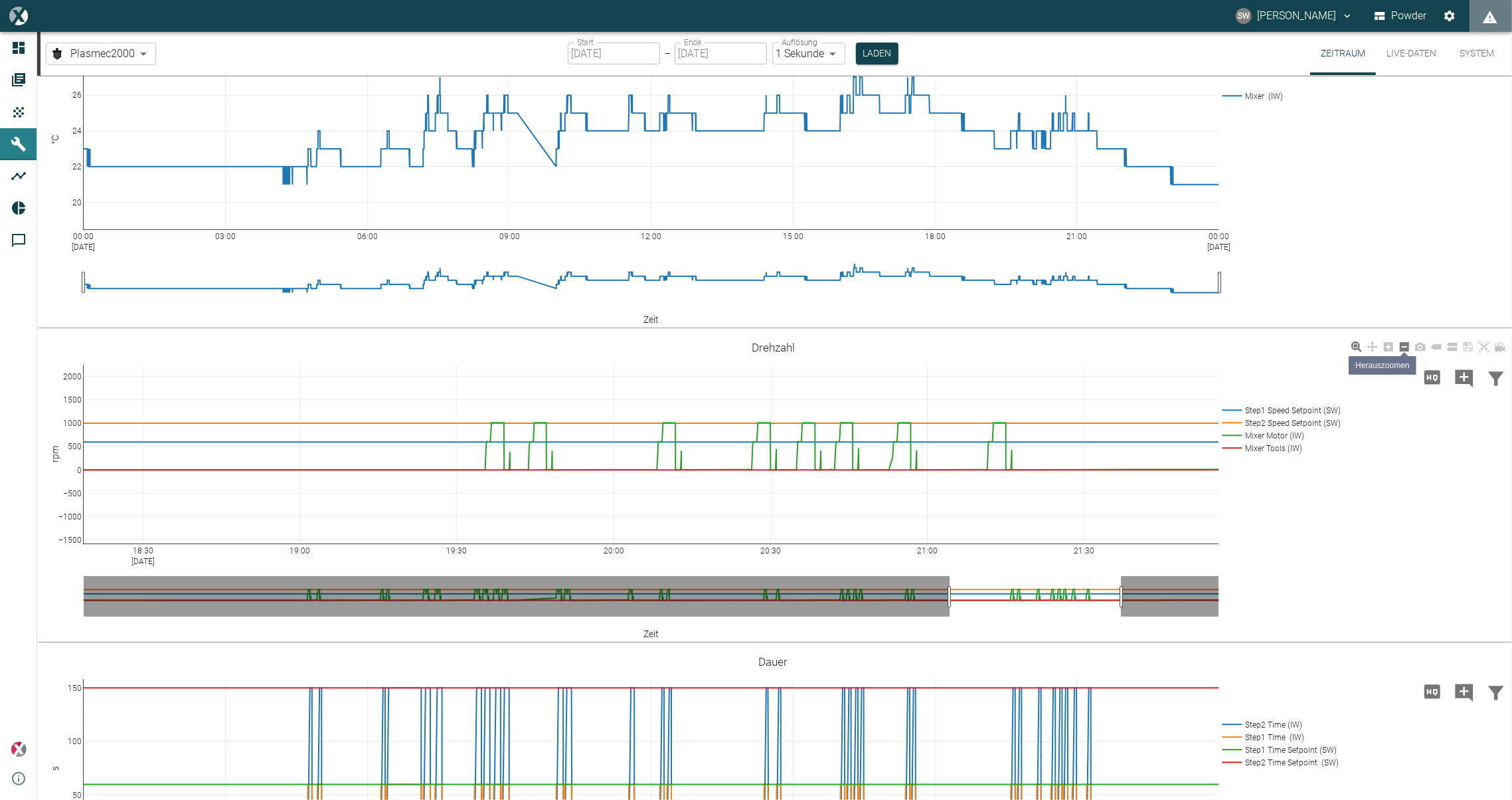
click at [1403, 352] on icon at bounding box center [1405, 347] width 10 height 10
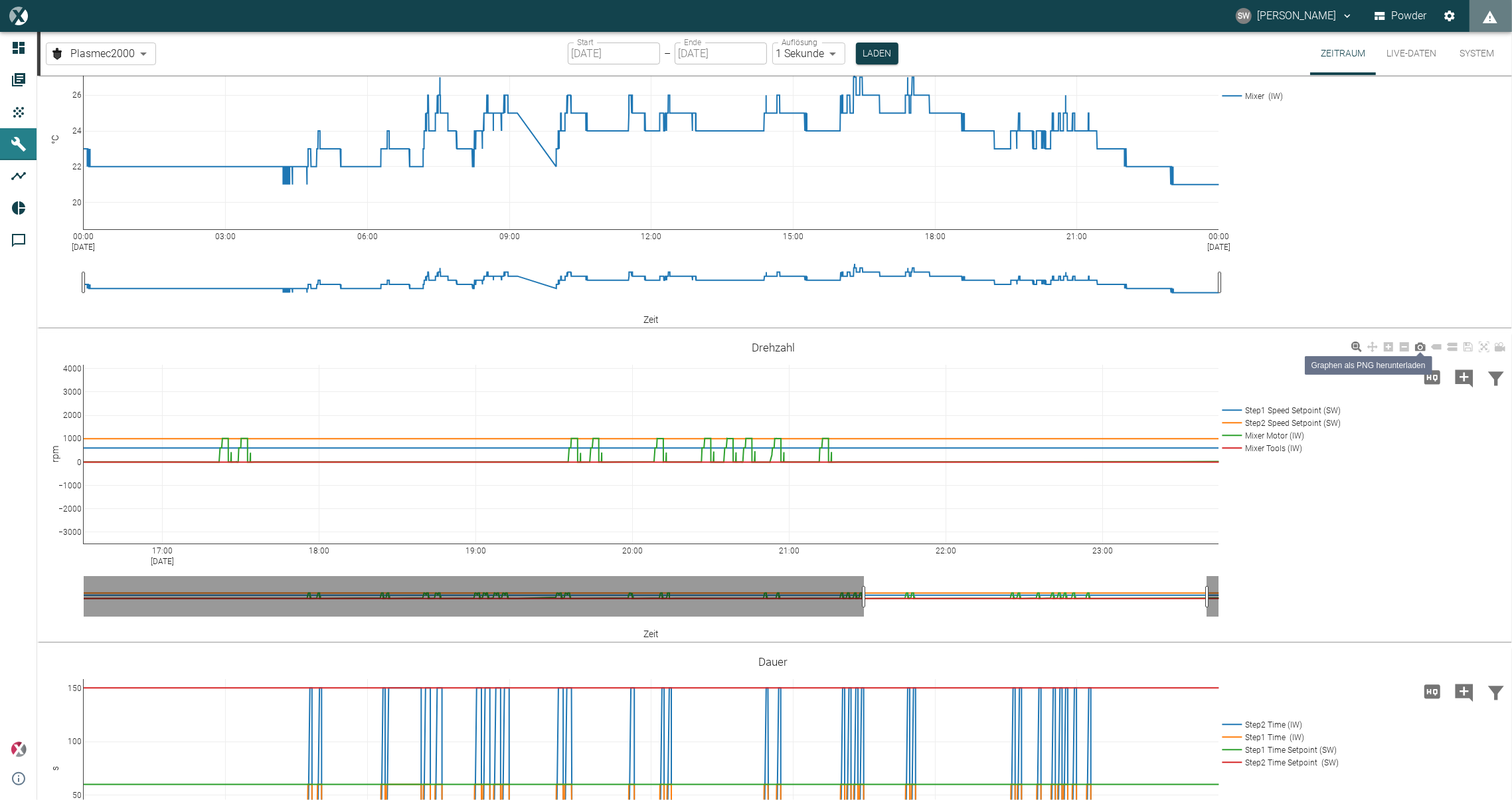
click at [1417, 352] on icon at bounding box center [1420, 347] width 11 height 9
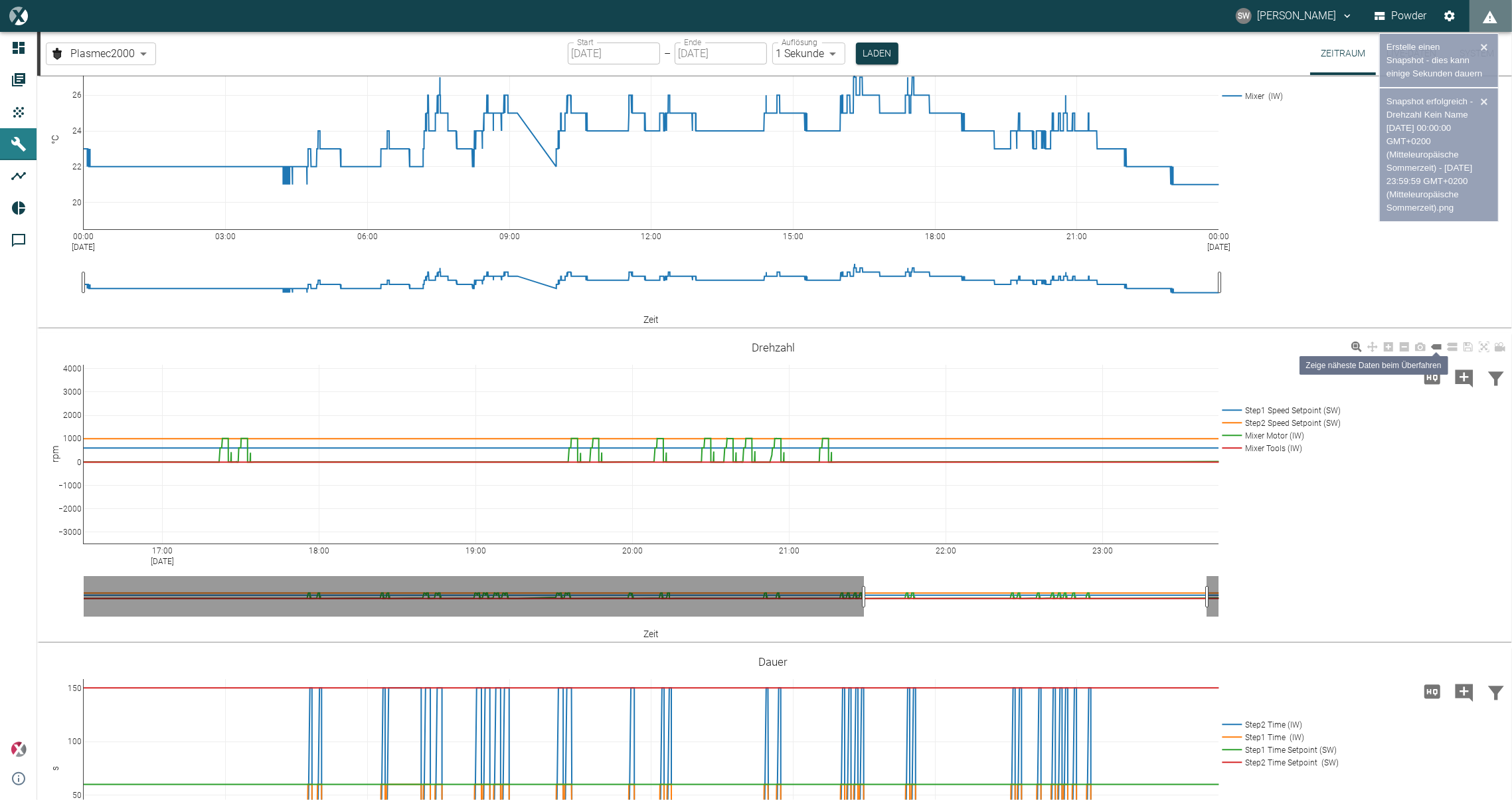
click at [1434, 350] on icon at bounding box center [1436, 346] width 11 height 5
click at [1451, 351] on icon at bounding box center [1452, 347] width 11 height 8
click at [1464, 352] on icon at bounding box center [1468, 347] width 10 height 10
click at [1489, 385] on icon "Daten filtern" at bounding box center [1497, 379] width 15 height 14
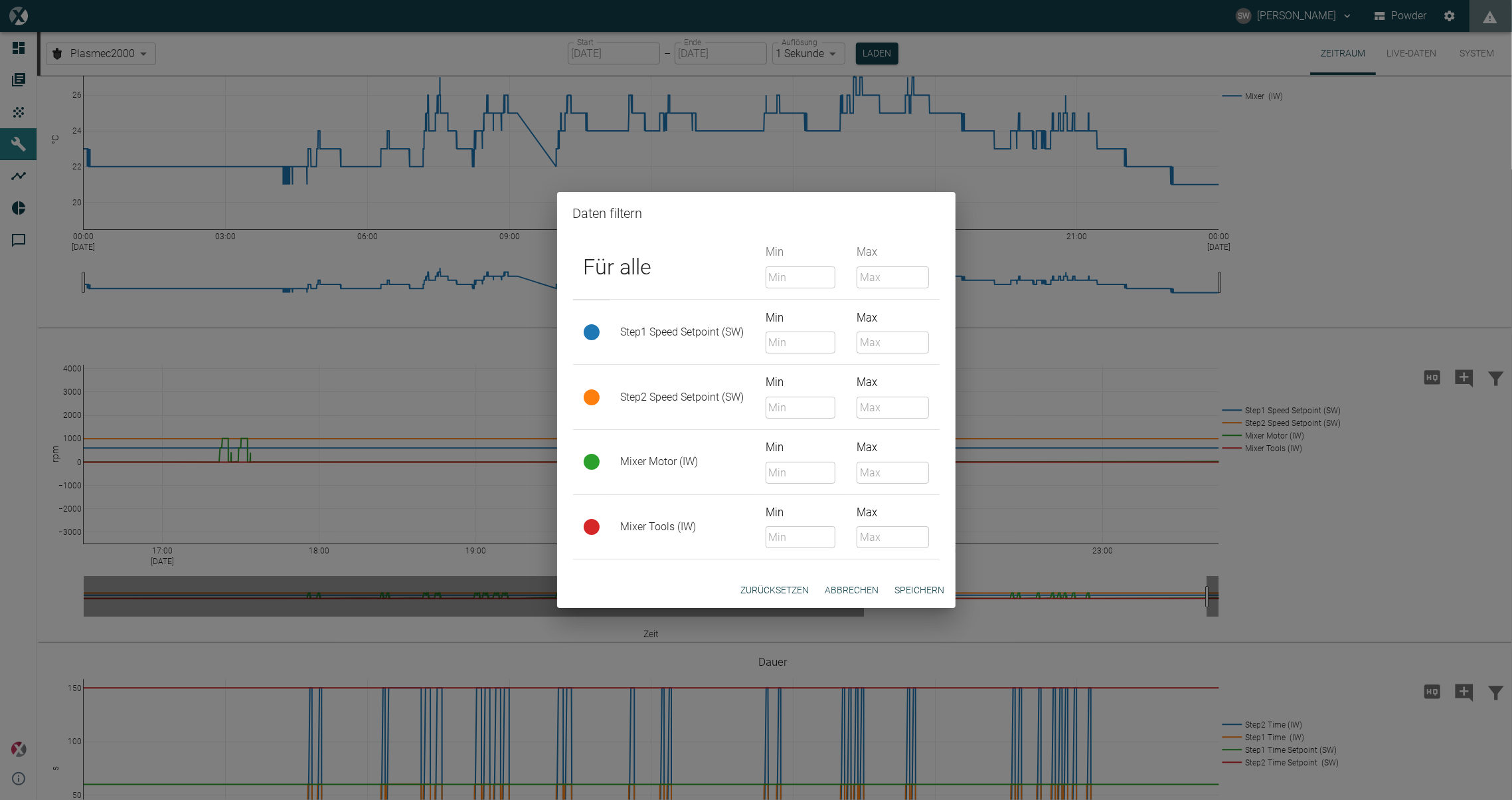
click at [1462, 426] on div "Daten filtern Für alle Min ​ Max ​ Step1 Speed Setpoint (SW) Min ​ Max ​ Step2 …" at bounding box center [756, 400] width 1512 height 800
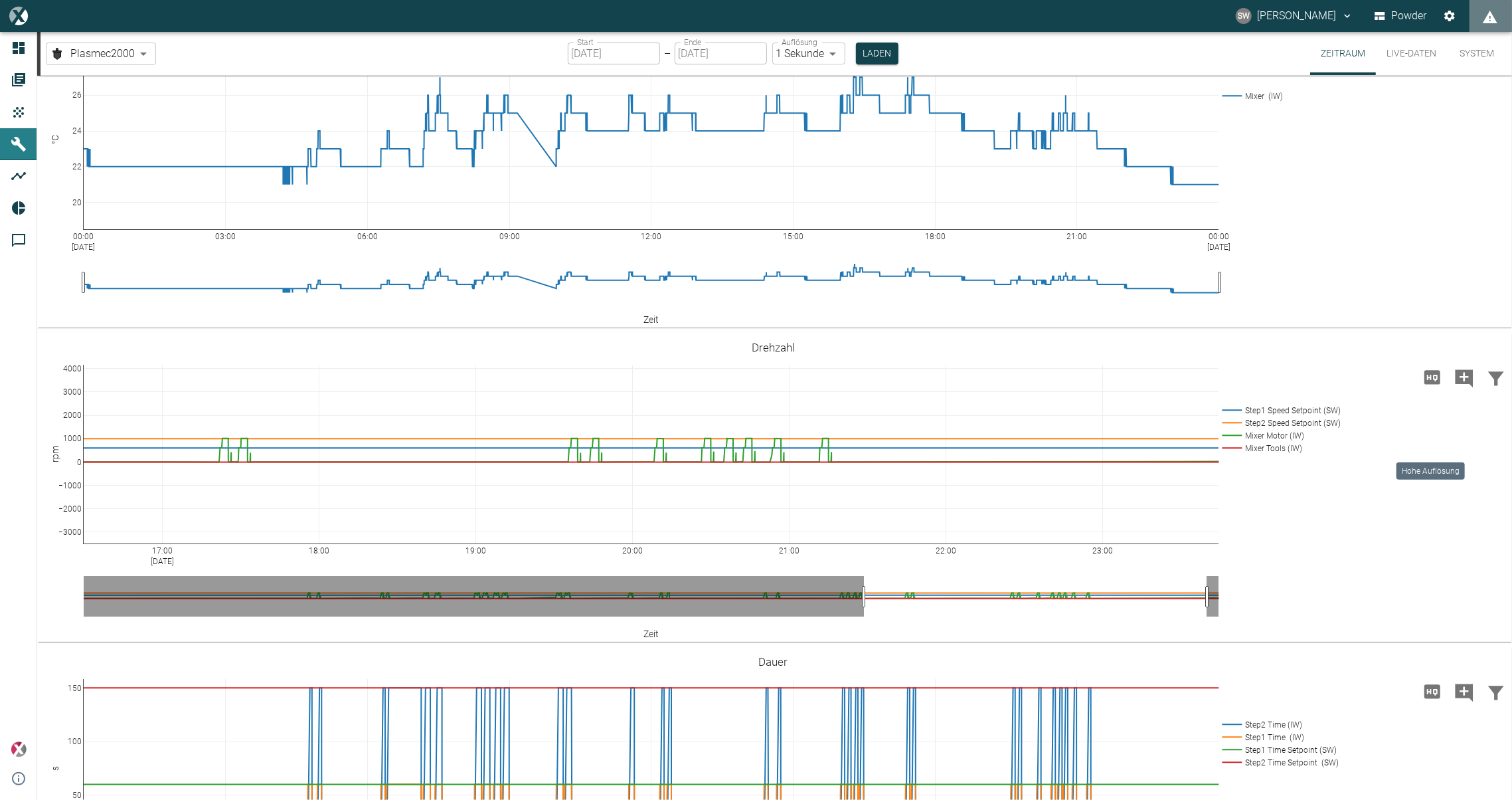
click at [1435, 385] on icon "Hohe Auflösung" at bounding box center [1433, 377] width 15 height 14
click at [1393, 54] on button "Live-Daten" at bounding box center [1411, 53] width 71 height 44
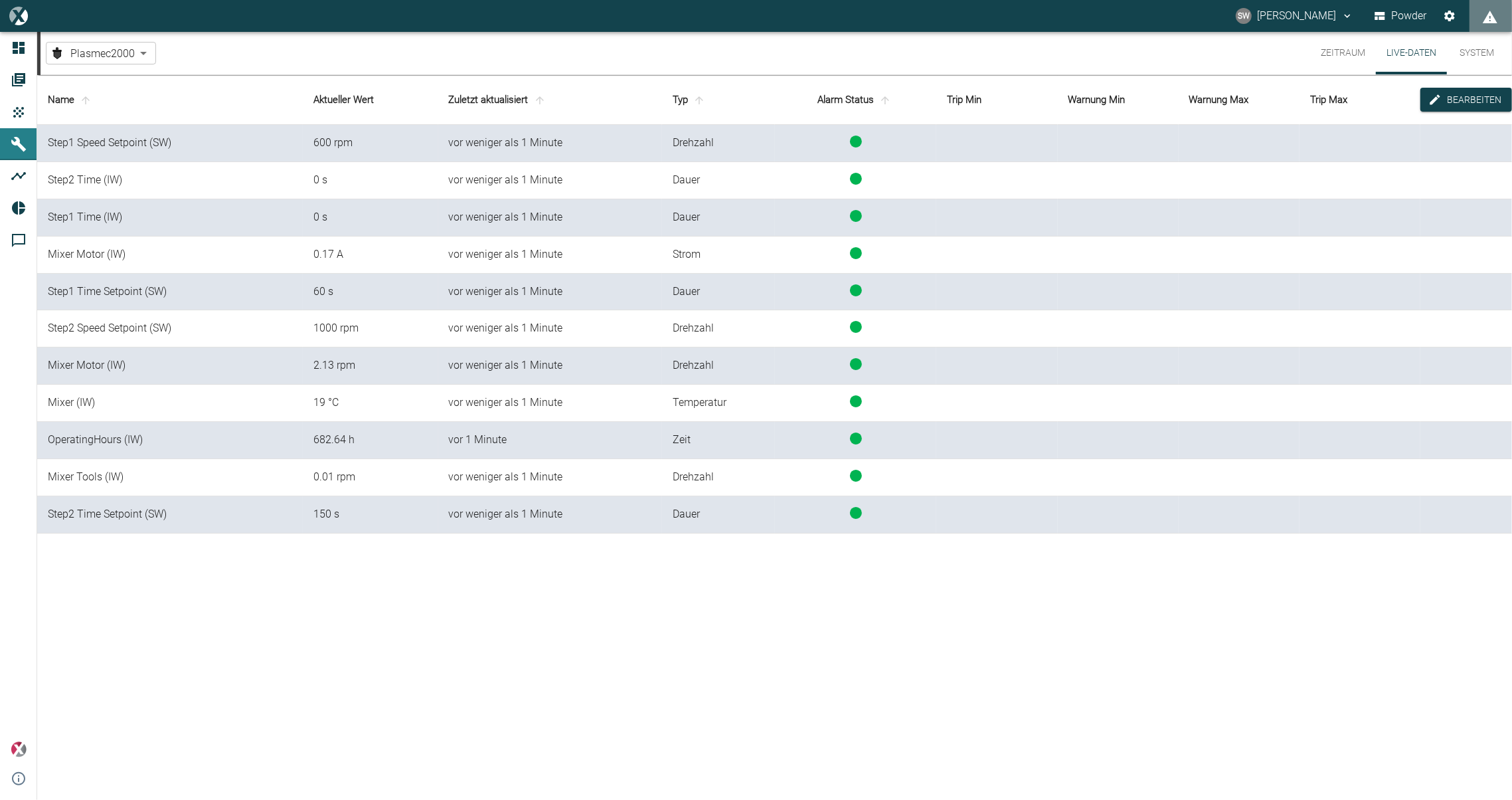
click at [1343, 56] on button "Zeitraum" at bounding box center [1344, 53] width 66 height 43
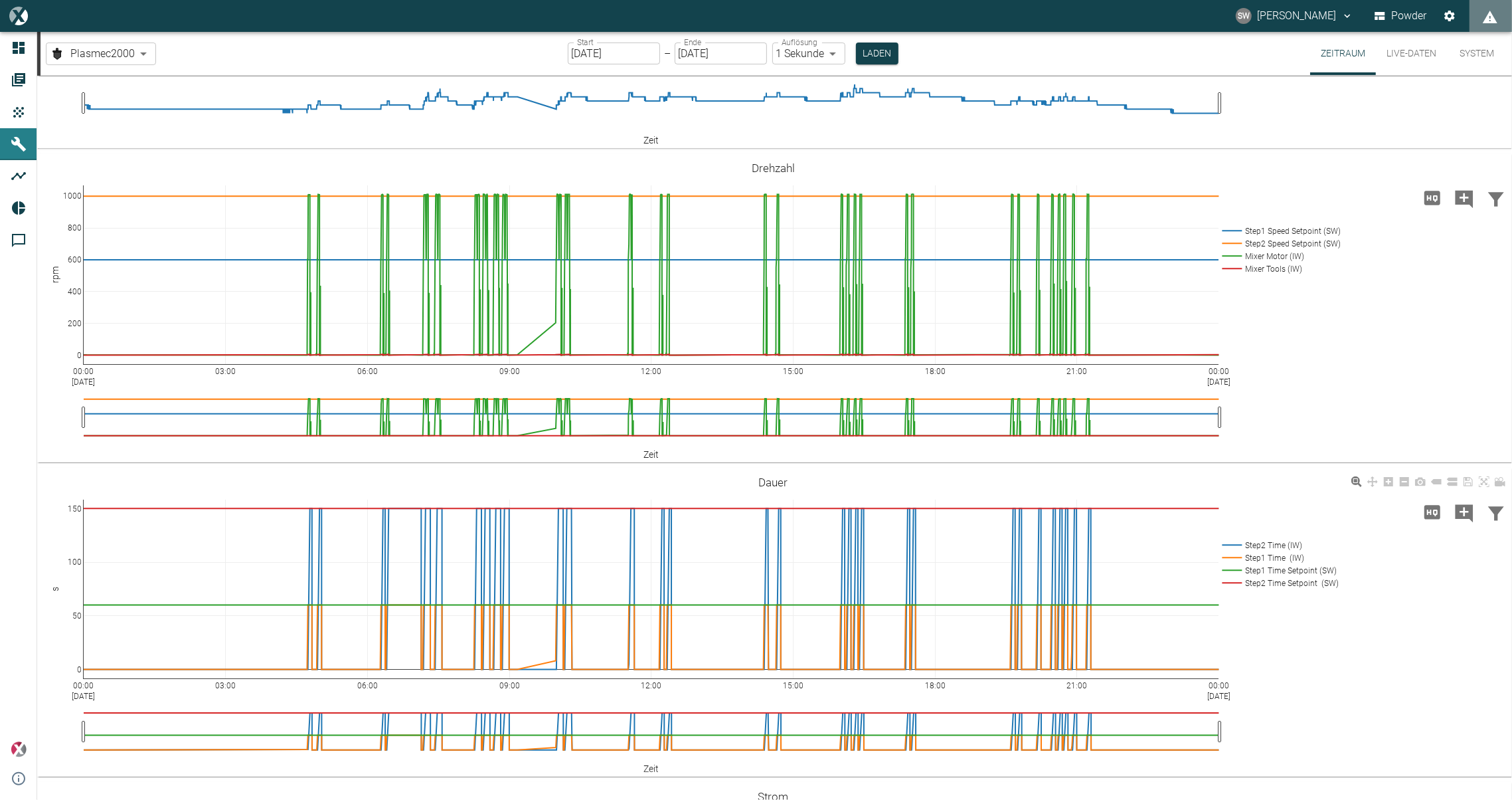
scroll to position [424, 0]
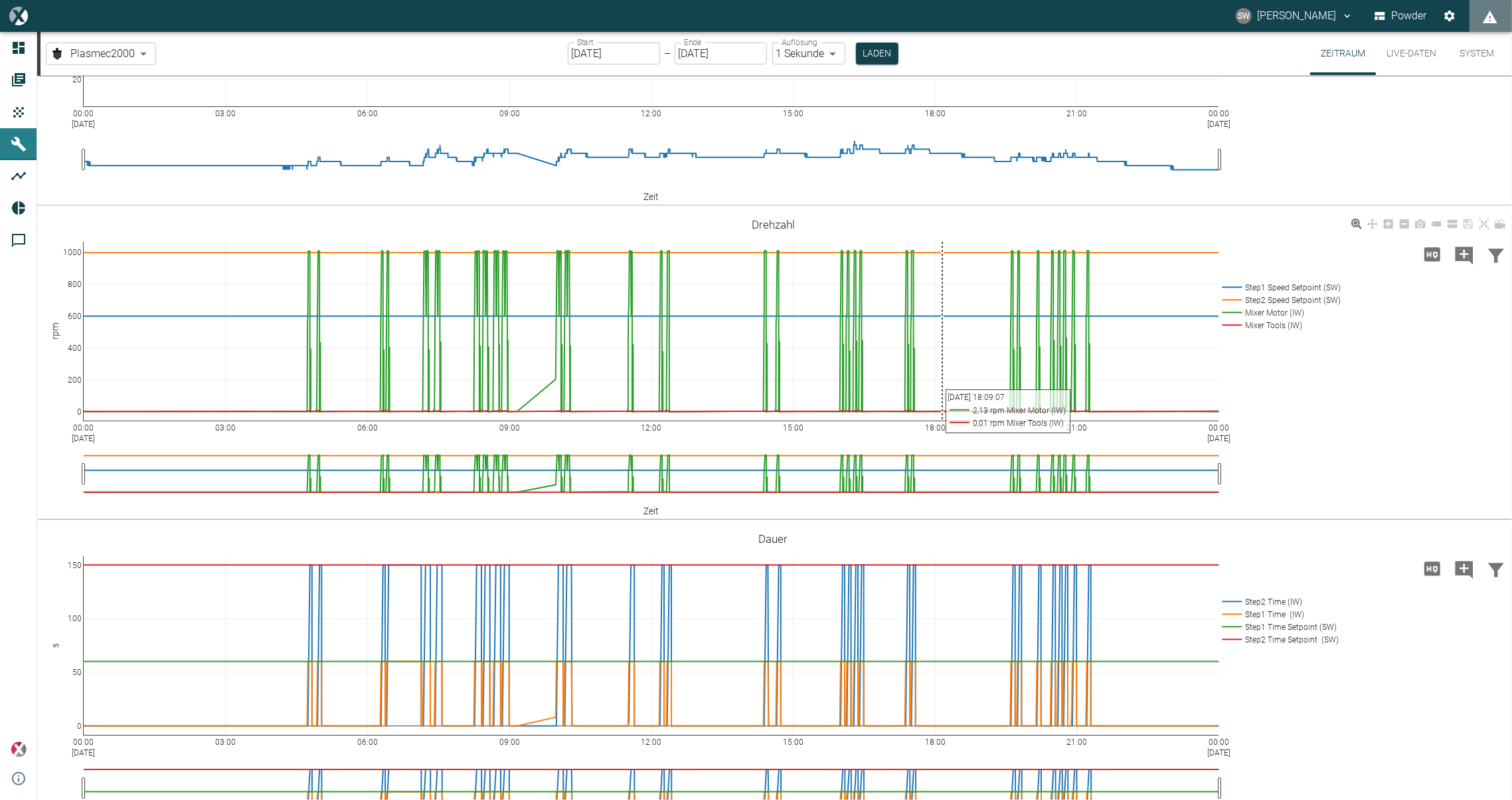
drag, startPoint x: 930, startPoint y: 310, endPoint x: 943, endPoint y: 336, distance: 29.1
click at [943, 336] on div "00:00 [DATE] 03:00 06:00 09:00 12:00 15:00 18:00 21:00 00:00 [DATE] 0 200 400 6…" at bounding box center [772, 364] width 1472 height 299
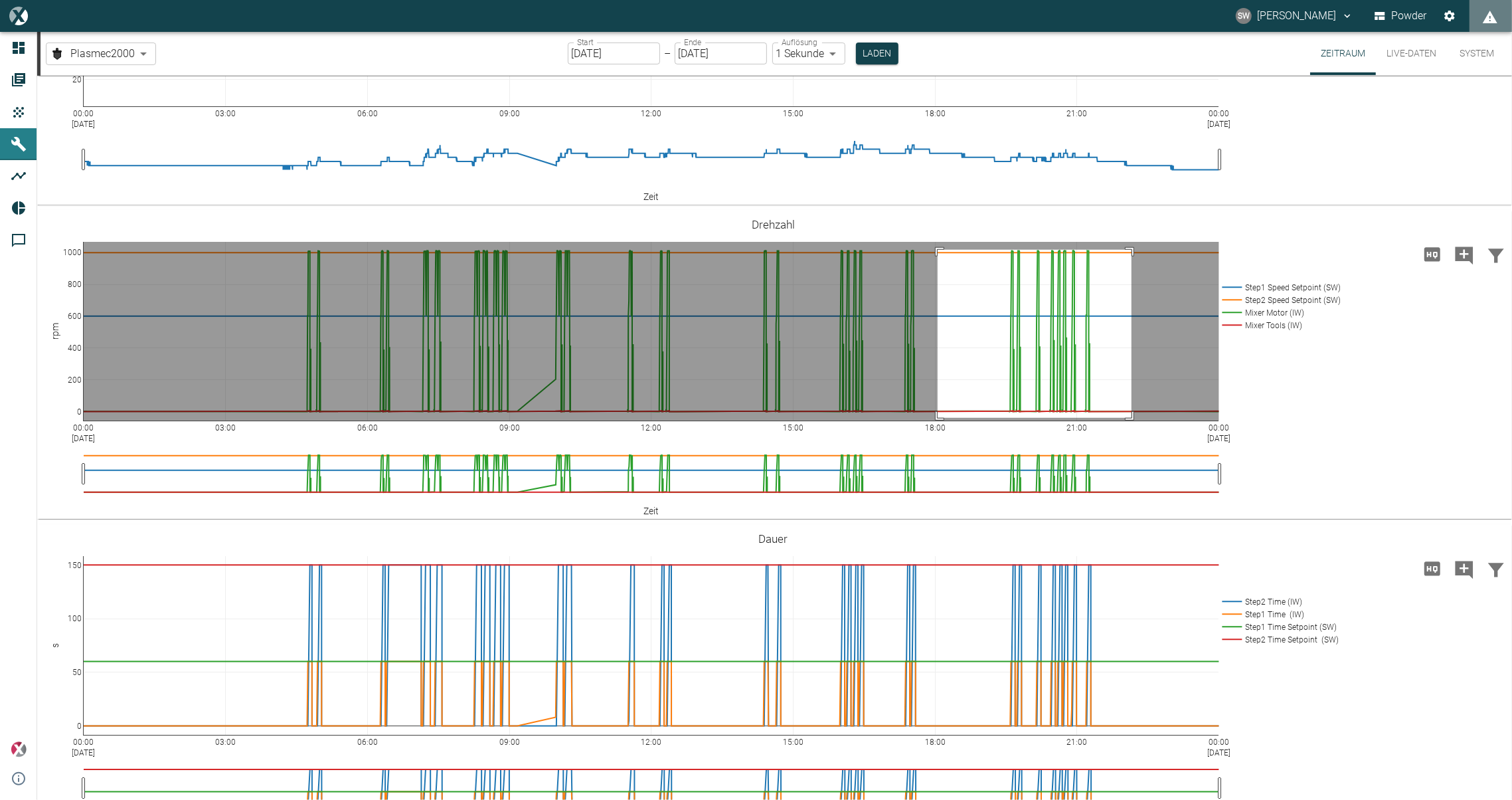
drag, startPoint x: 938, startPoint y: 321, endPoint x: 1132, endPoint y: 488, distance: 256.0
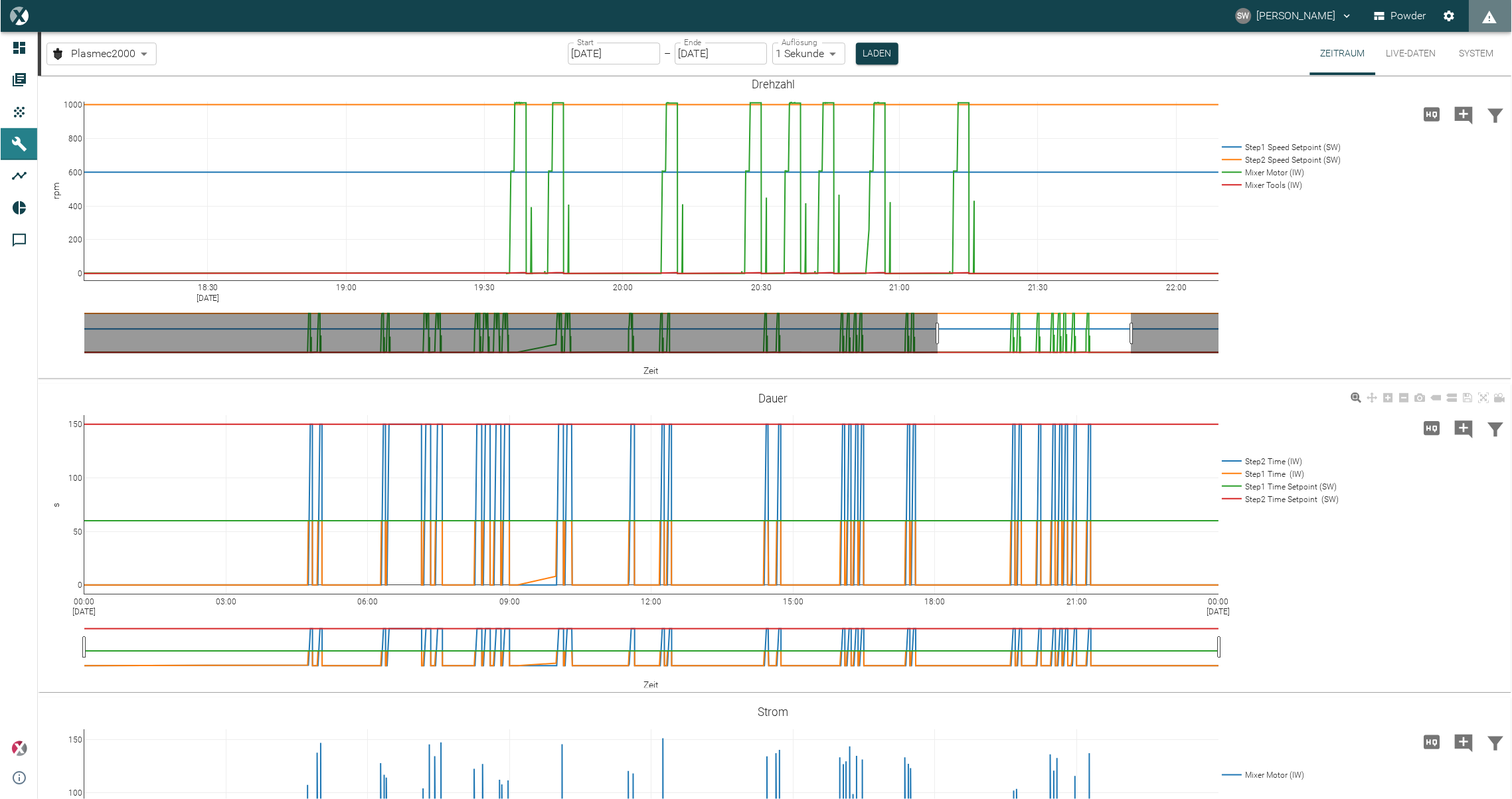
scroll to position [605, 0]
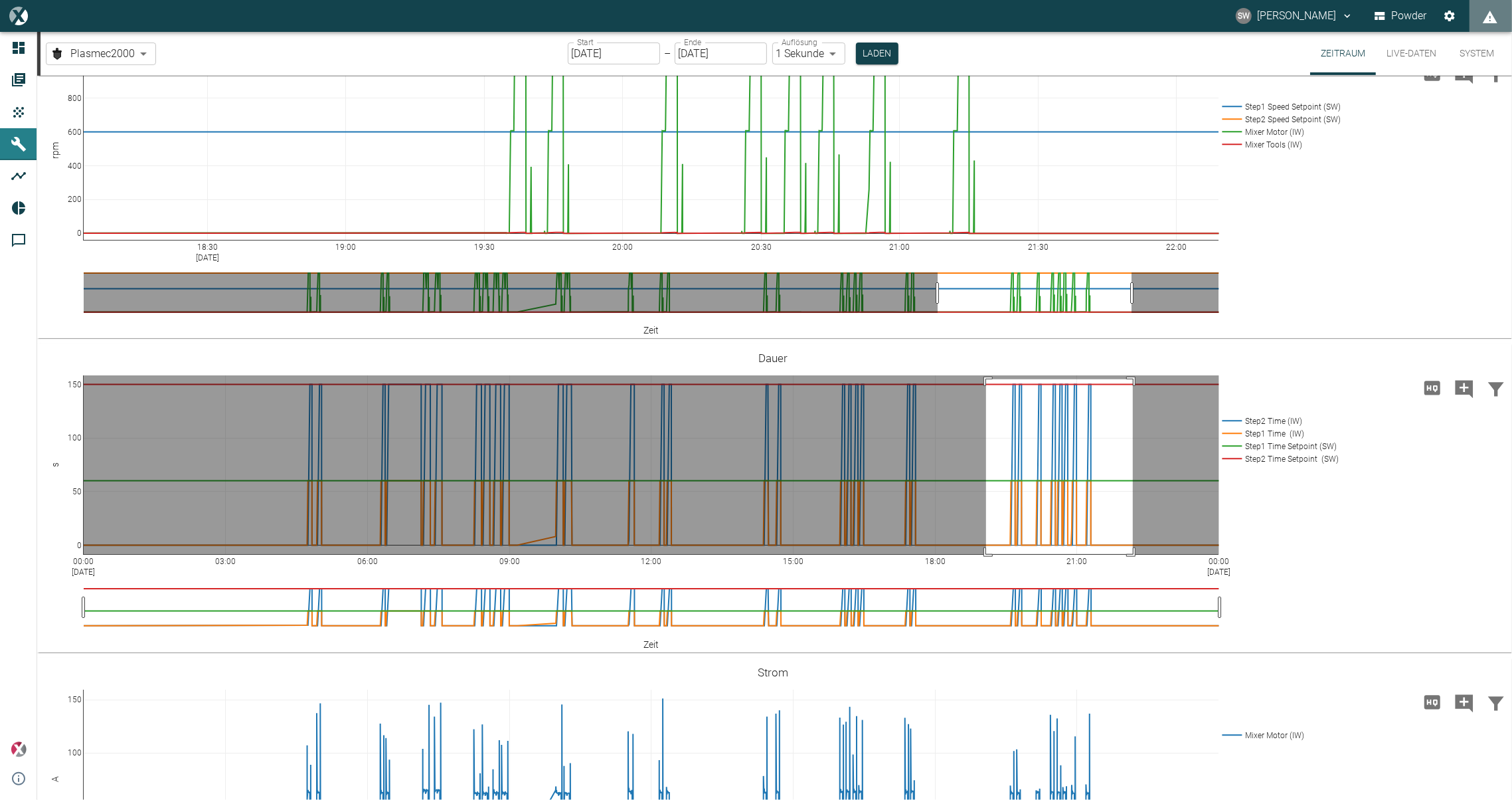
drag, startPoint x: 986, startPoint y: 449, endPoint x: 1133, endPoint y: 624, distance: 228.5
